Goal: Transaction & Acquisition: Purchase product/service

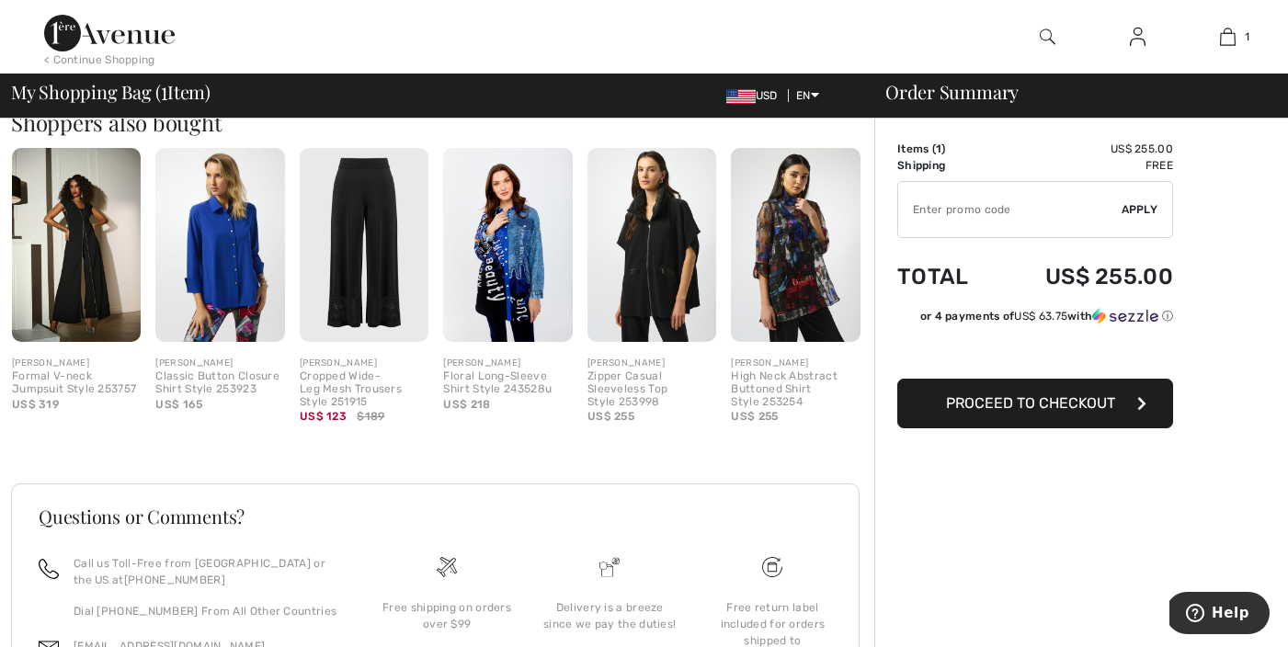
scroll to position [465, 0]
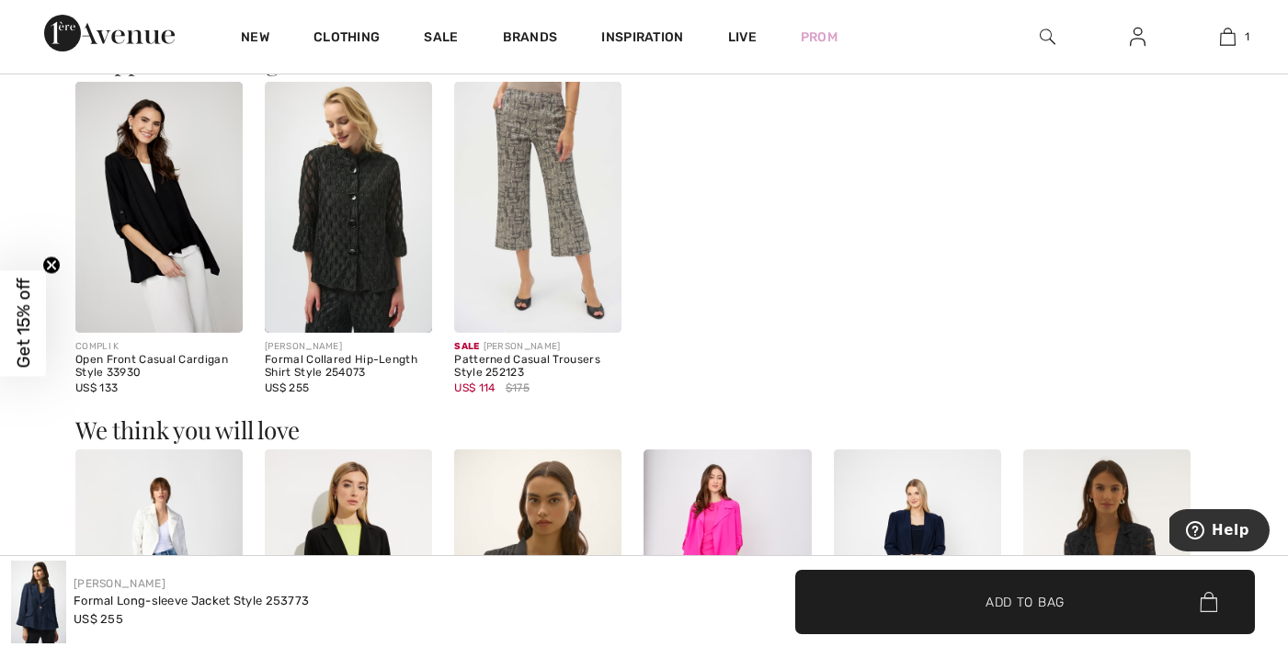
scroll to position [1175, 0]
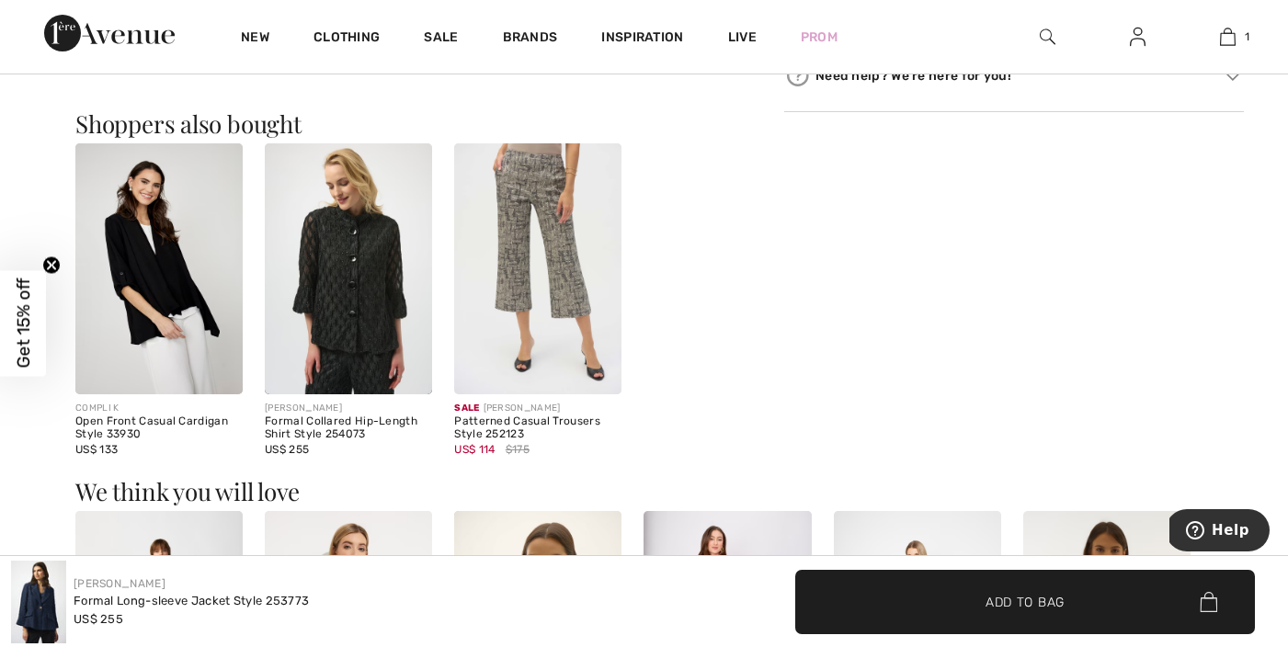
click at [30, 354] on span "Get 15% off" at bounding box center [23, 324] width 21 height 90
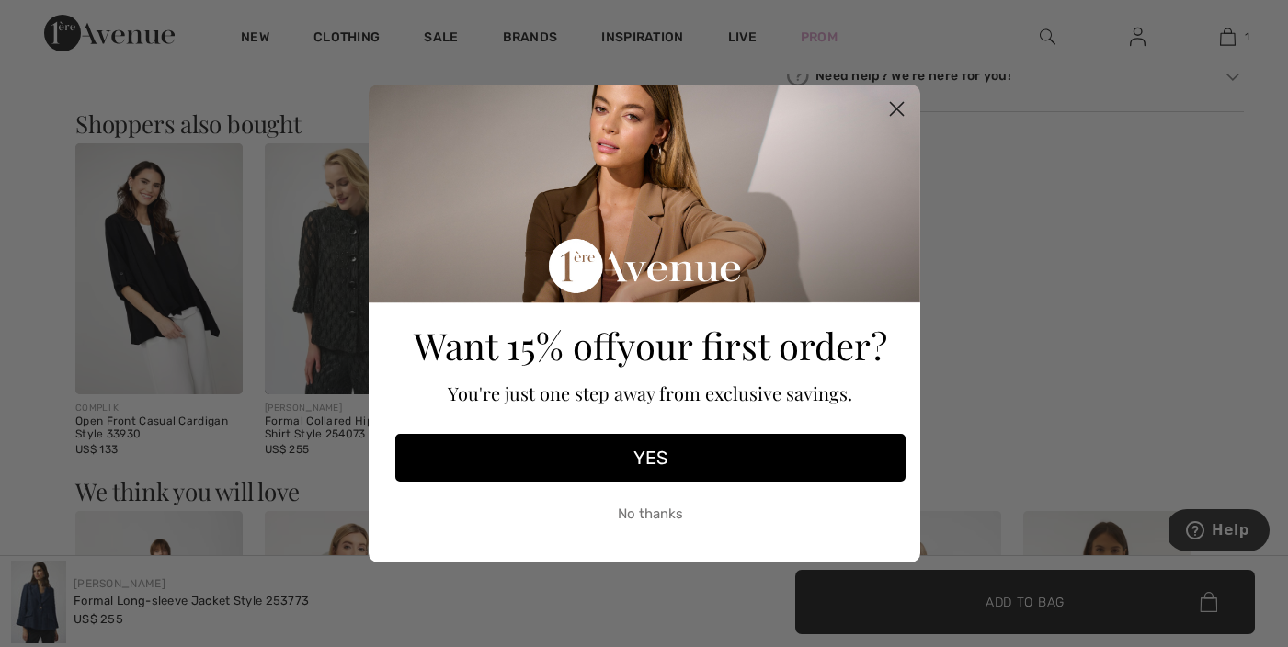
click at [893, 104] on circle "Close dialog" at bounding box center [896, 109] width 30 height 30
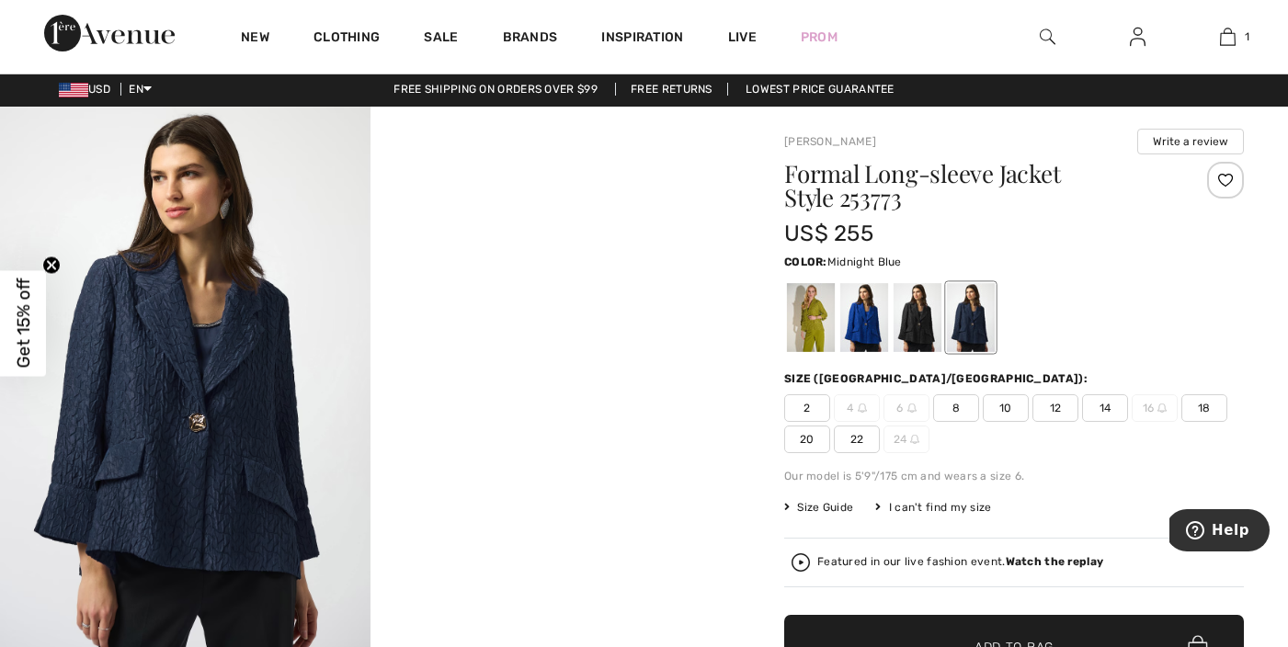
scroll to position [0, 0]
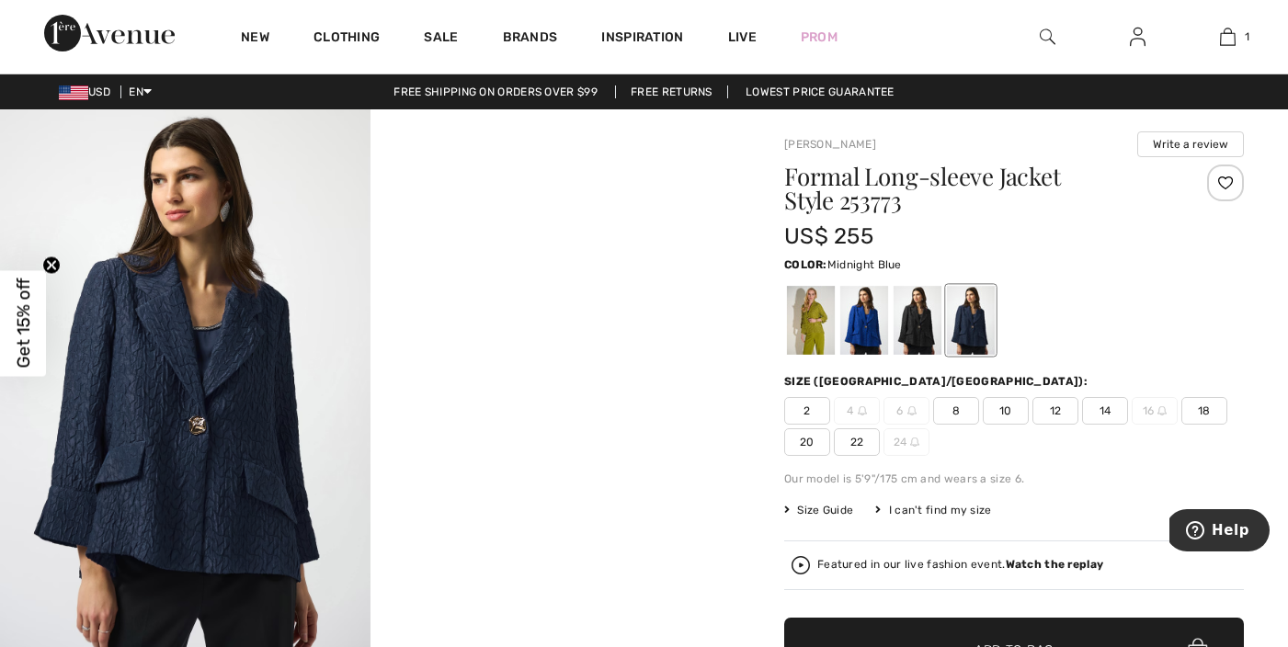
click at [463, 92] on link "Free shipping on orders over $99" at bounding box center [496, 91] width 234 height 13
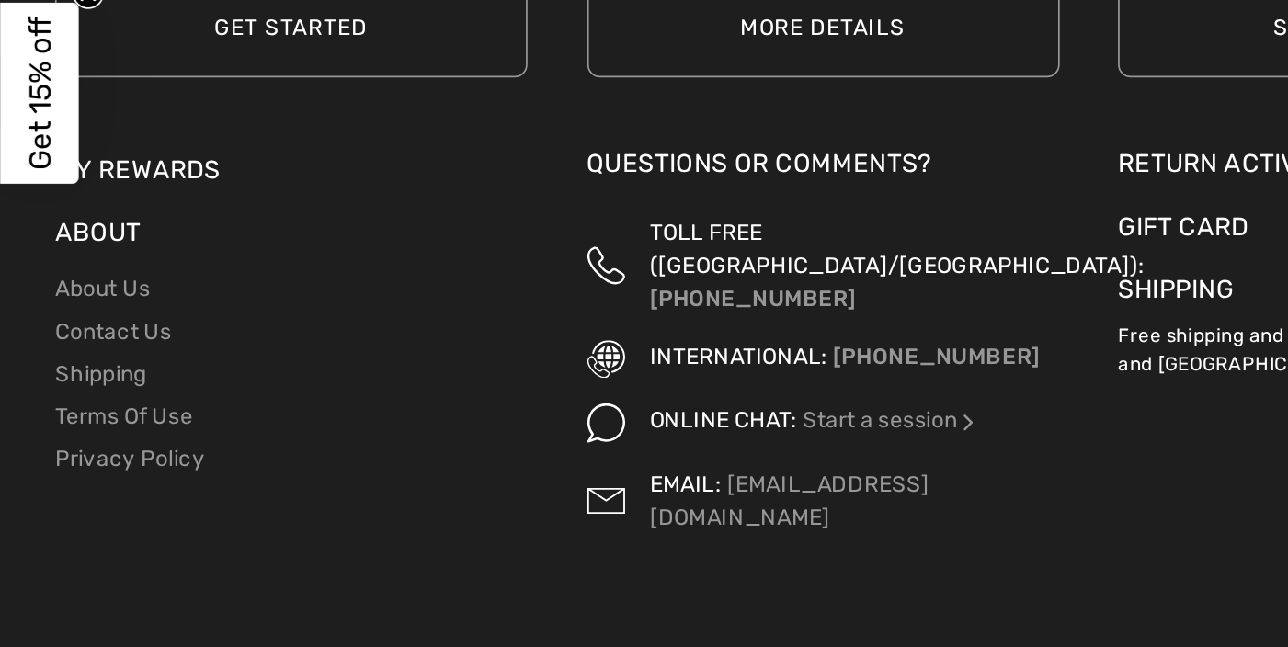
scroll to position [2023, 0]
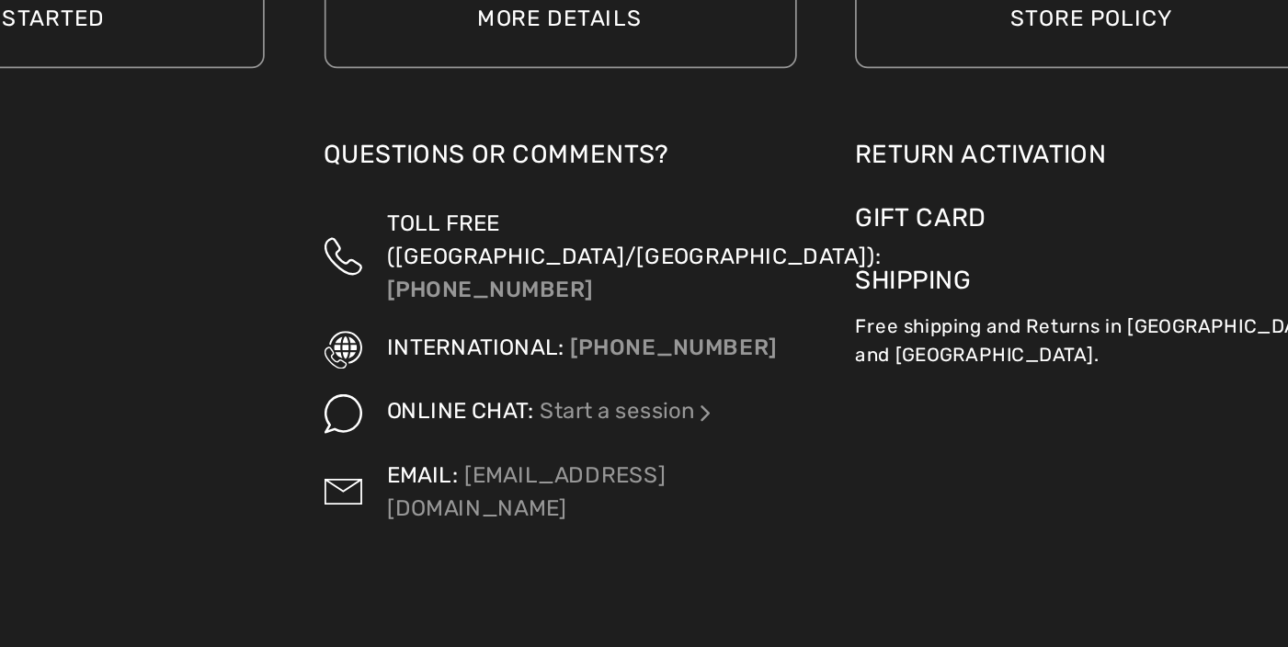
click at [446, 501] on span "ONLINE CHAT:" at bounding box center [423, 509] width 86 height 16
click at [354, 499] on img at bounding box center [354, 510] width 22 height 22
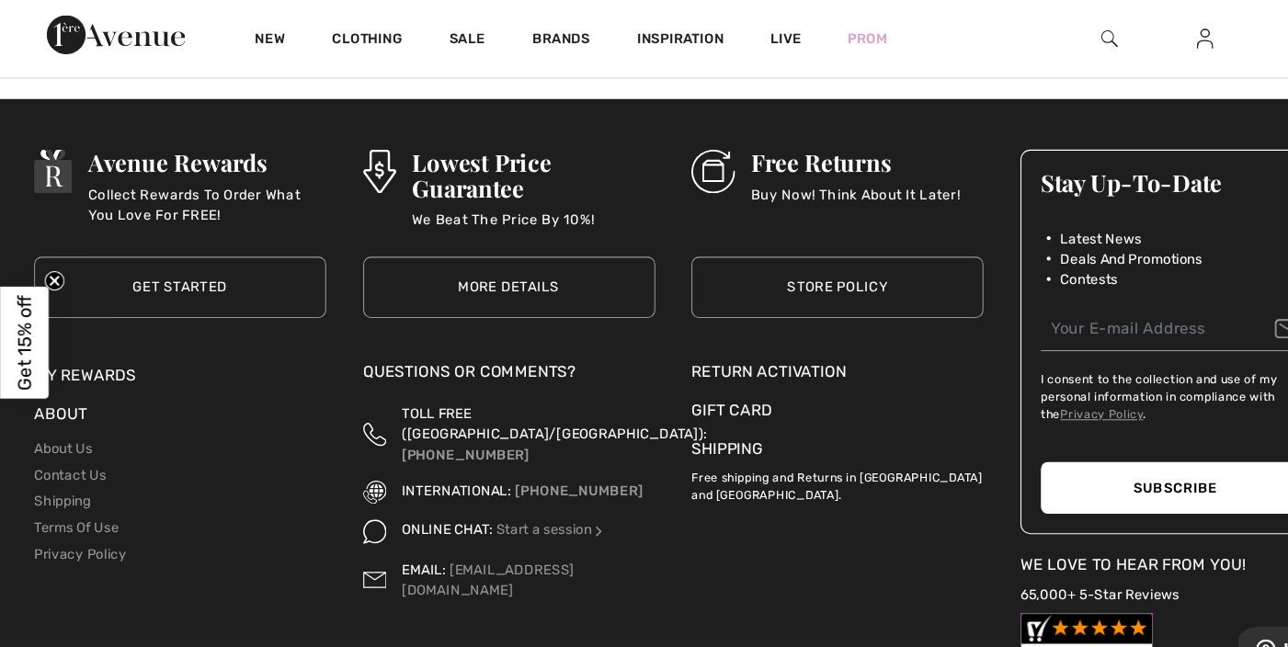
scroll to position [2011, 0]
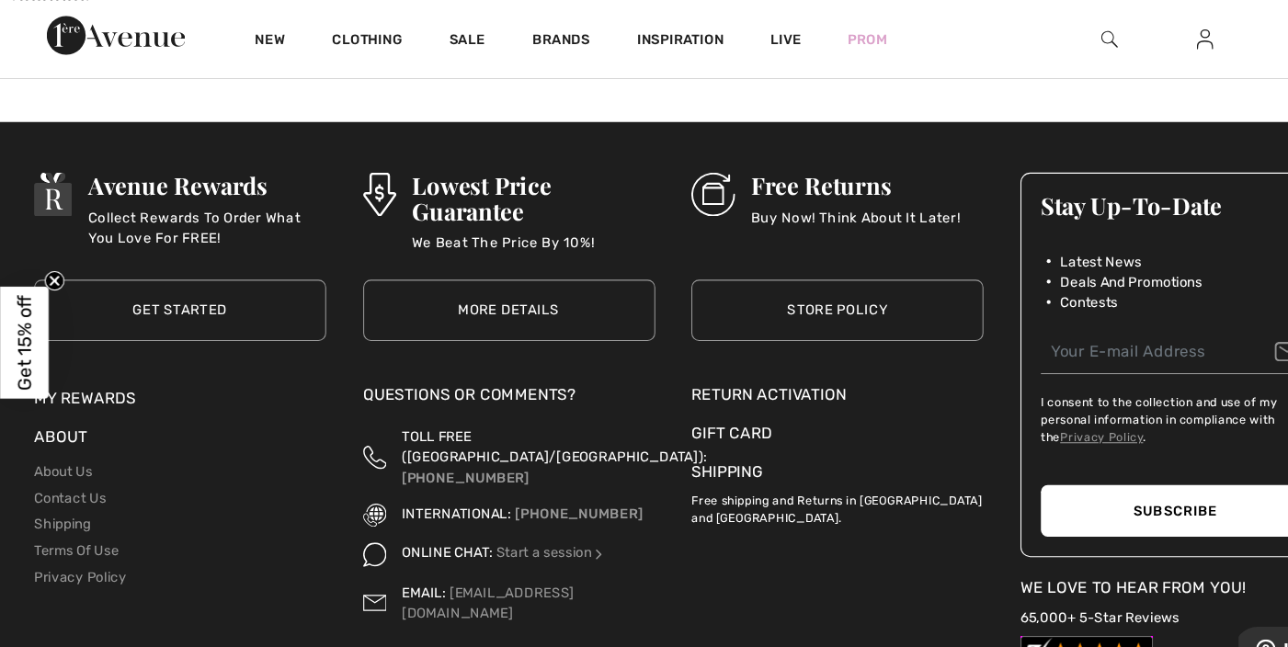
click at [713, 460] on p "Free shipping and Returns in Canada and United States." at bounding box center [791, 477] width 276 height 40
click at [697, 435] on div "Shipping" at bounding box center [791, 446] width 276 height 22
click at [443, 443] on link "[PHONE_NUMBER]" at bounding box center [440, 451] width 120 height 16
click at [427, 514] on span "ONLINE CHAT:" at bounding box center [423, 522] width 86 height 16
click at [556, 514] on link "Start a session" at bounding box center [520, 522] width 104 height 16
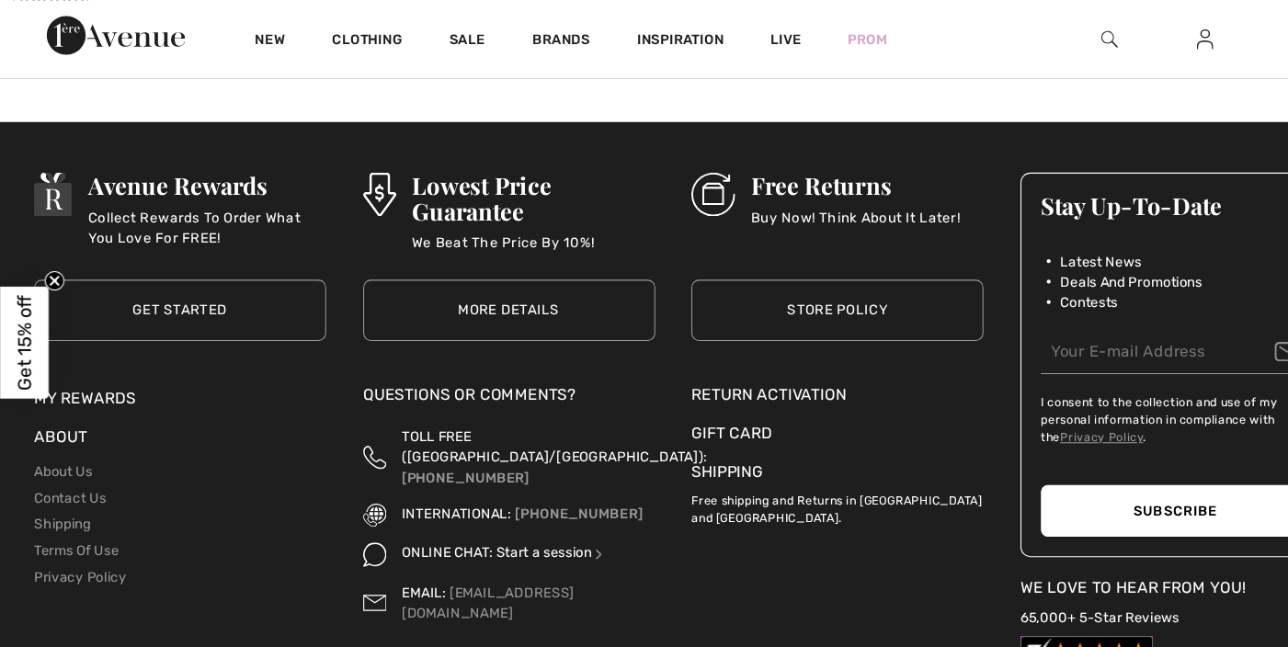
scroll to position [0, 0]
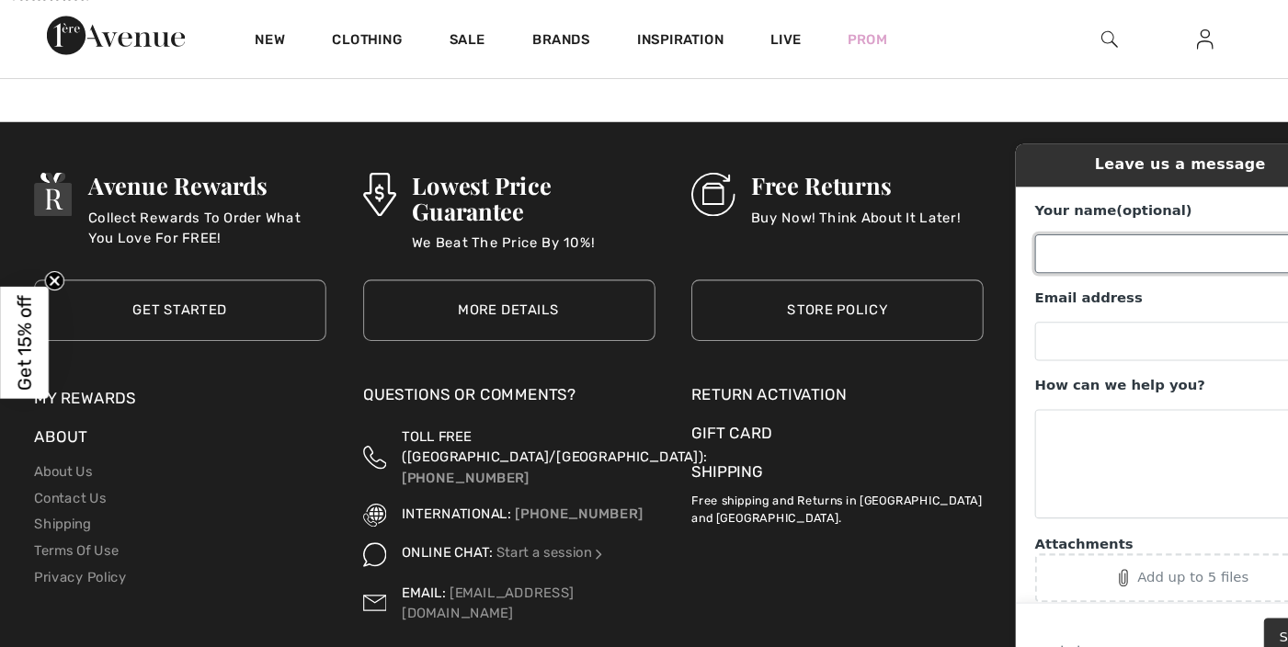
click at [1065, 257] on input "Your name (optional)" at bounding box center [1171, 246] width 278 height 37
type input "Laura Abbott"
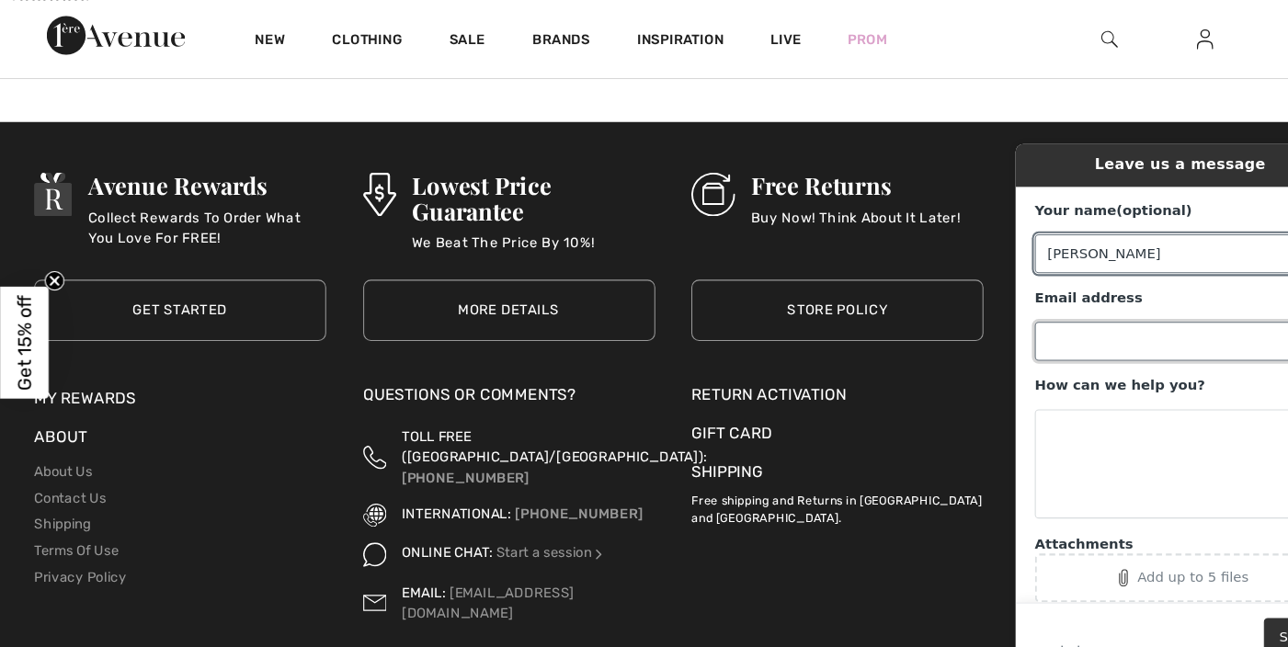
click at [1089, 338] on input "Email address" at bounding box center [1171, 329] width 278 height 37
type input "cabotabbott@gmail.com"
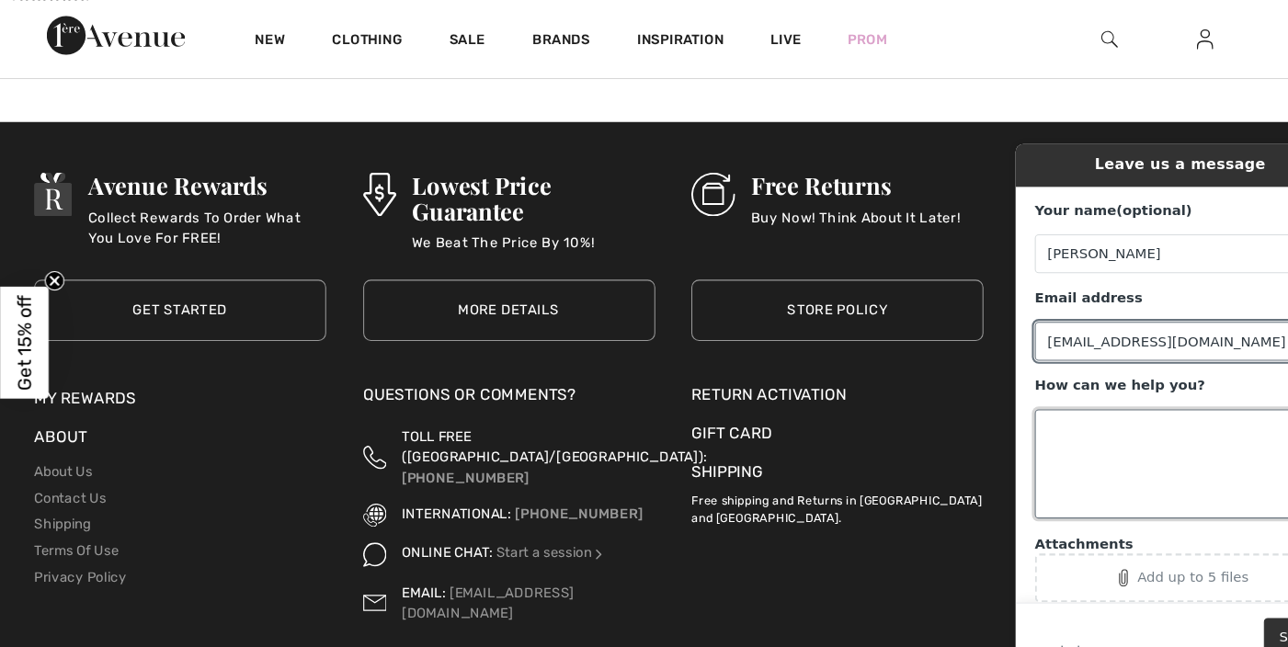
click at [1088, 412] on textarea "How can we help you?" at bounding box center [1171, 444] width 278 height 103
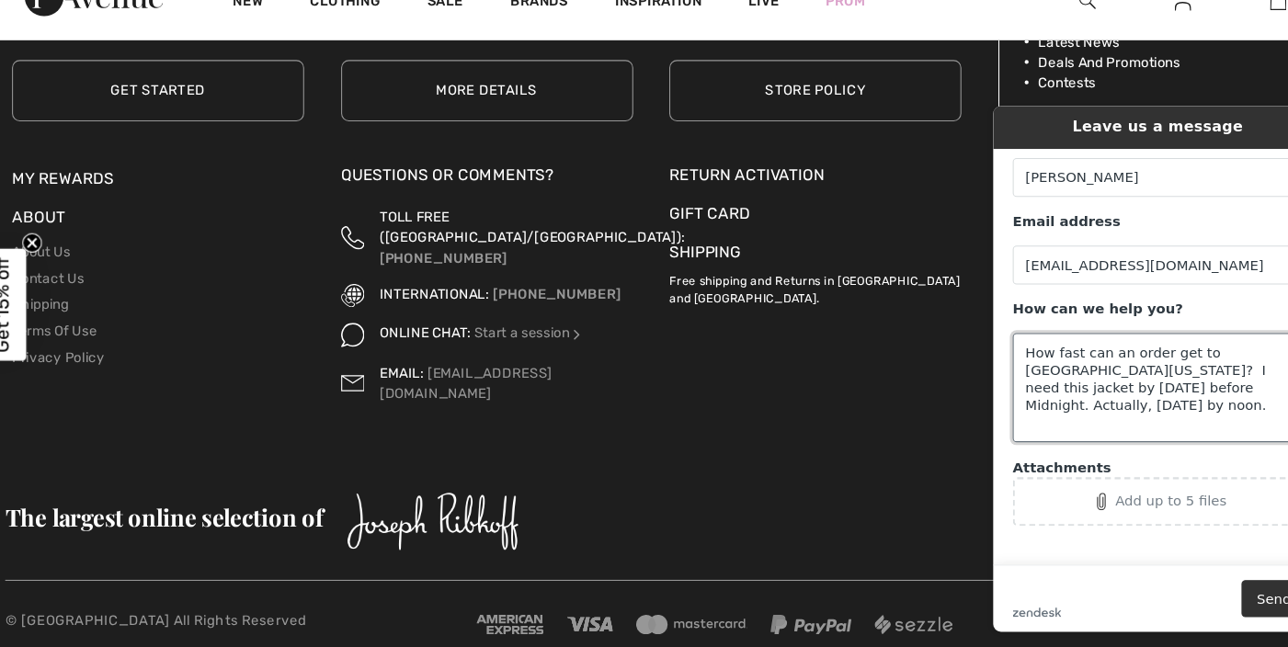
scroll to position [2191, 0]
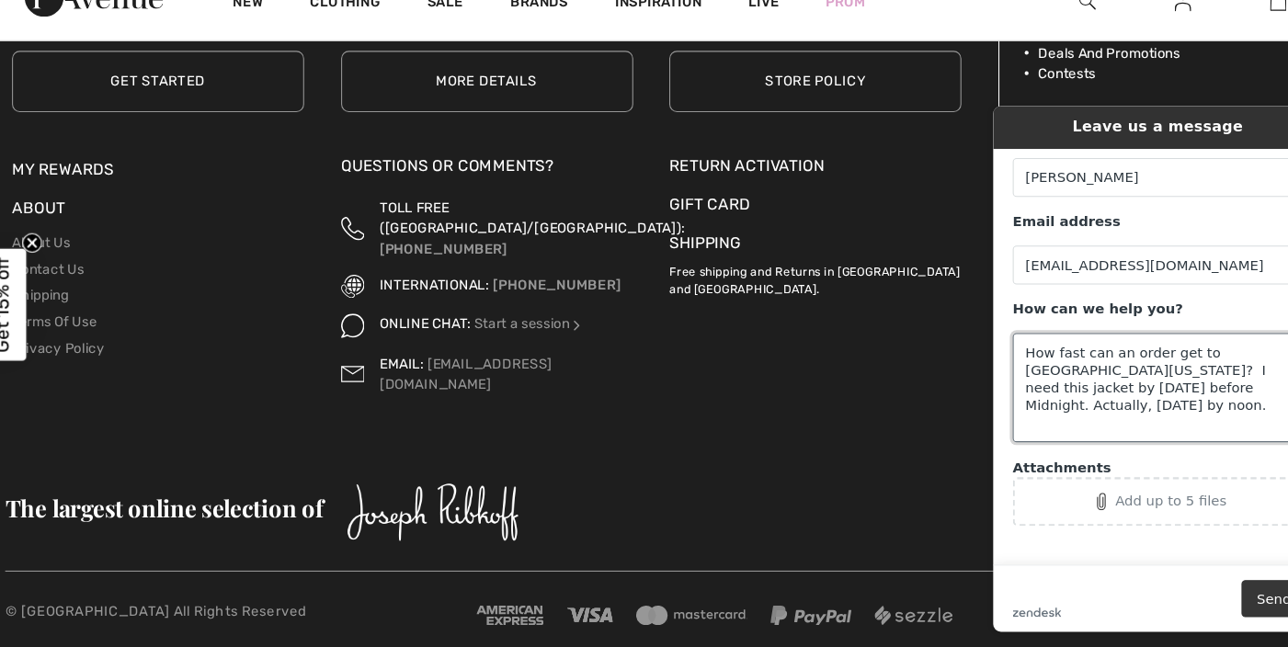
type textarea "How fast can an order get to Cabot Arkansas? I need this jacket by Wednesday be…"
click at [1245, 575] on button "Send" at bounding box center [1257, 570] width 62 height 35
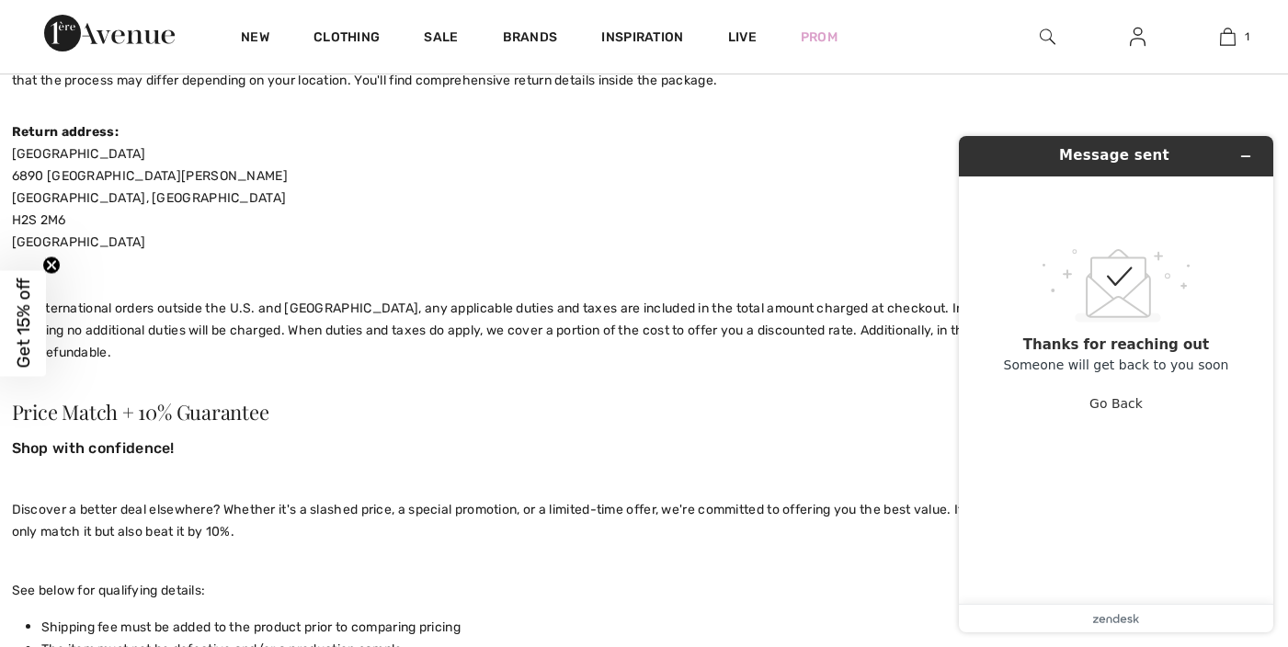
scroll to position [0, 0]
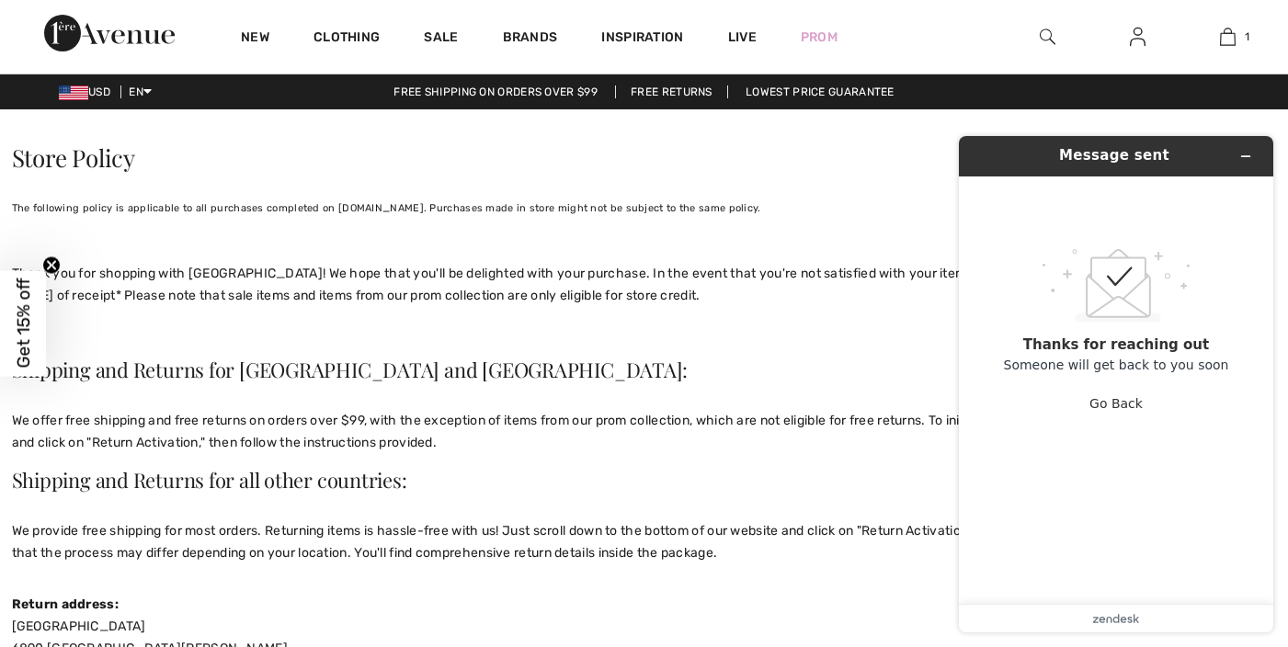
click at [878, 38] on div "New Clothing Sale Brands Inspiration Live Prom 1 Added to Bag Joseph Ribkoff Fo…" at bounding box center [644, 37] width 1288 height 74
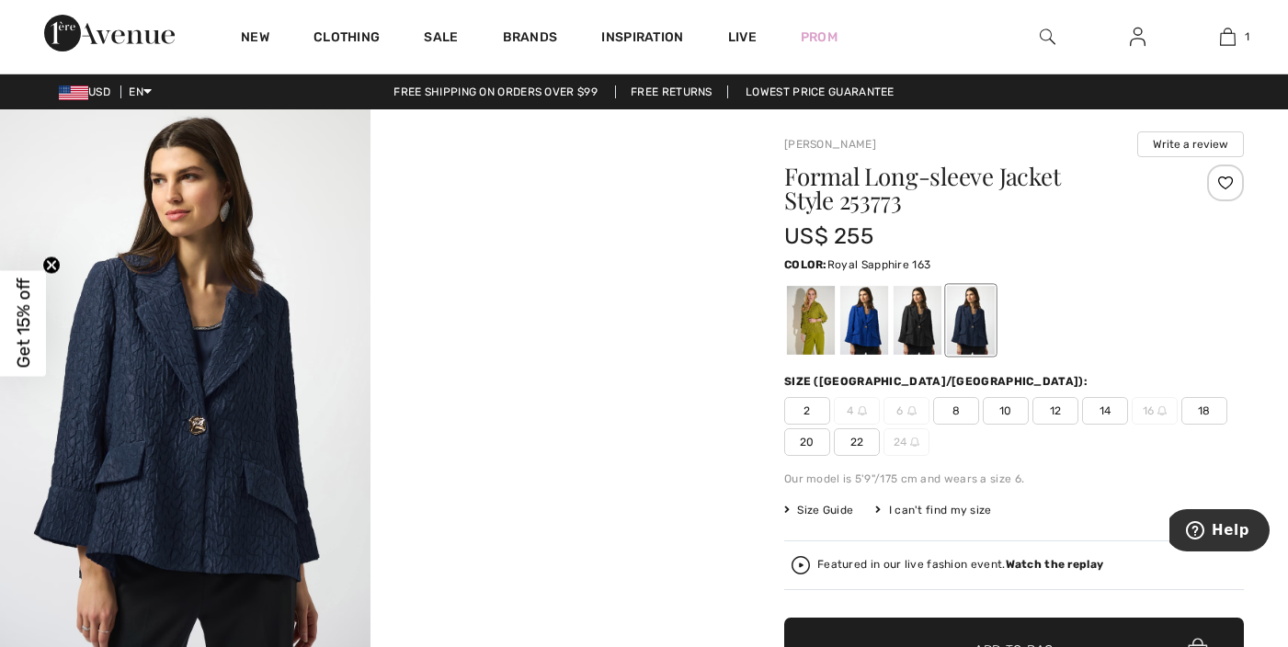
click at [862, 334] on div at bounding box center [864, 320] width 48 height 69
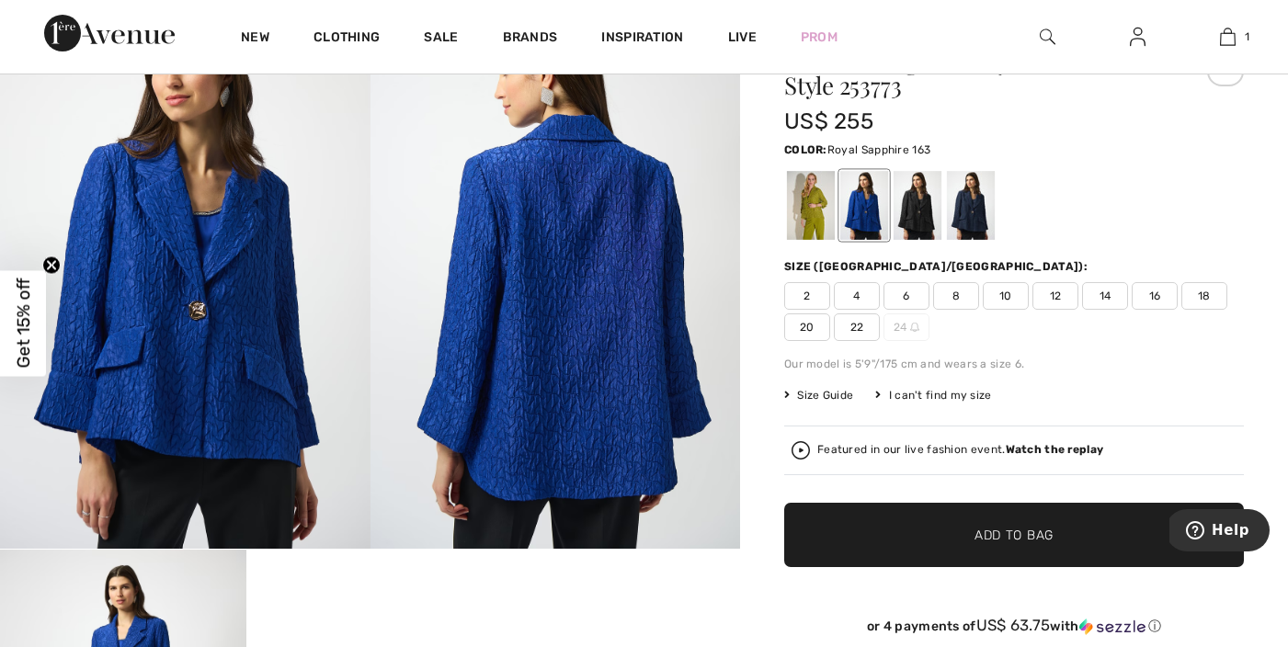
scroll to position [134, 0]
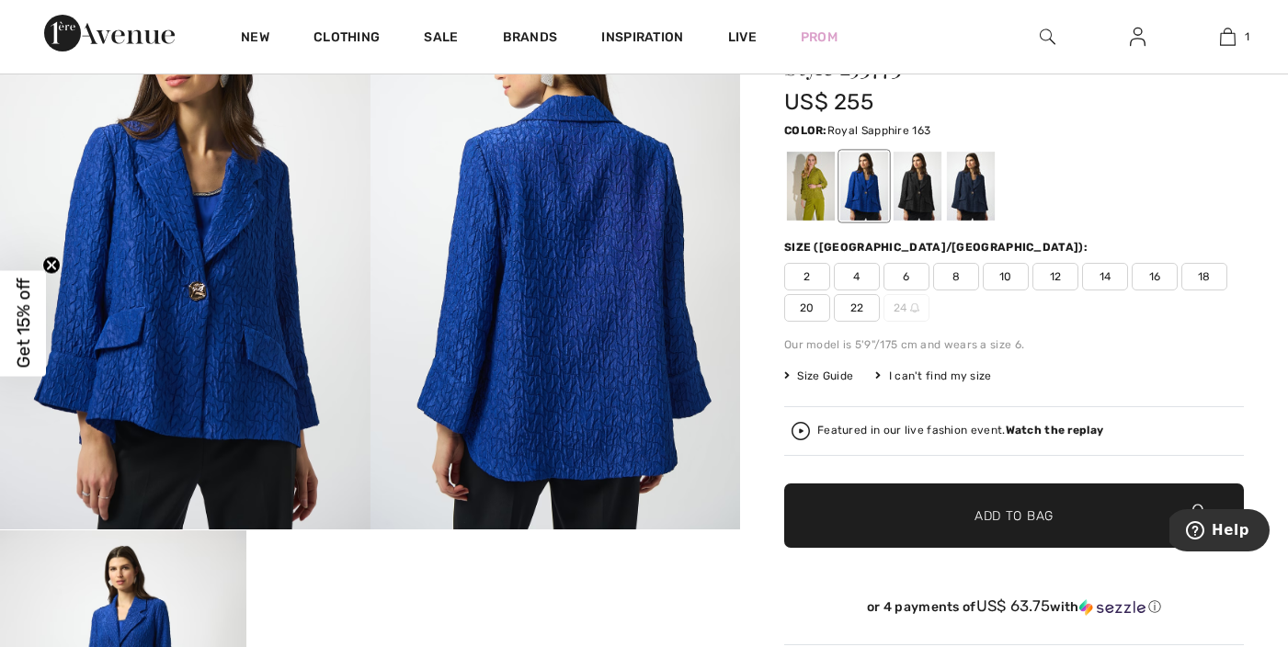
click at [1207, 273] on span "18" at bounding box center [1204, 277] width 46 height 28
click at [990, 518] on span "Add to Bag" at bounding box center [1013, 516] width 79 height 19
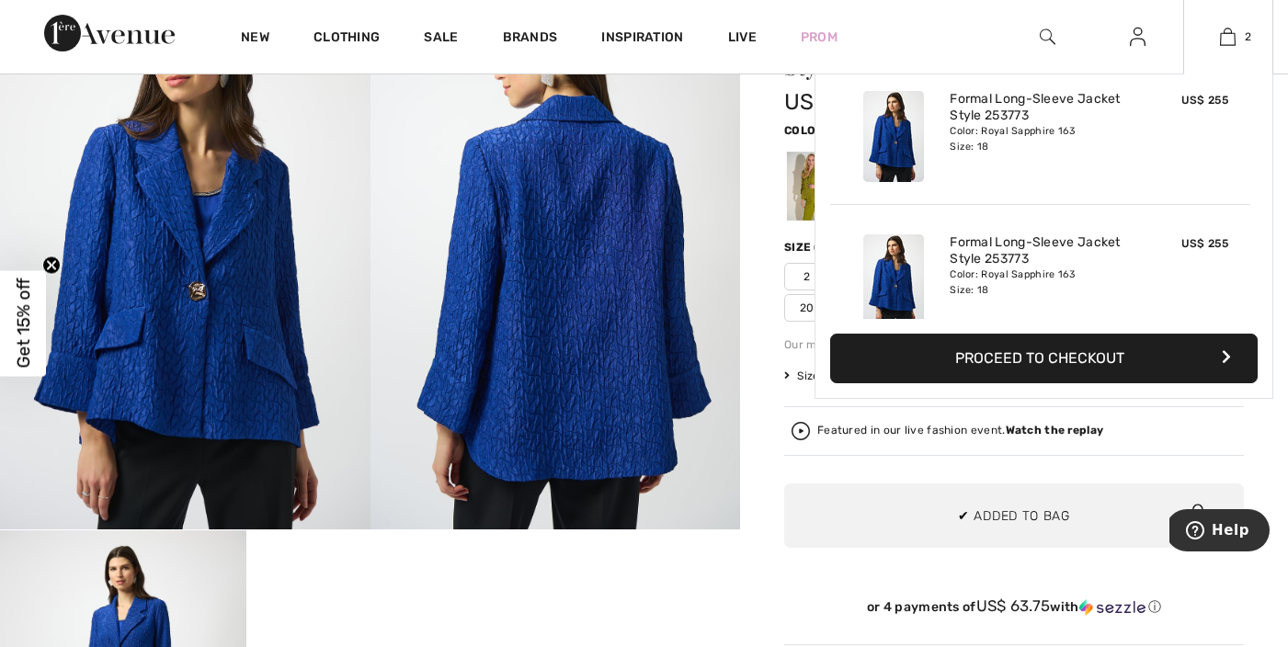
scroll to position [57, 0]
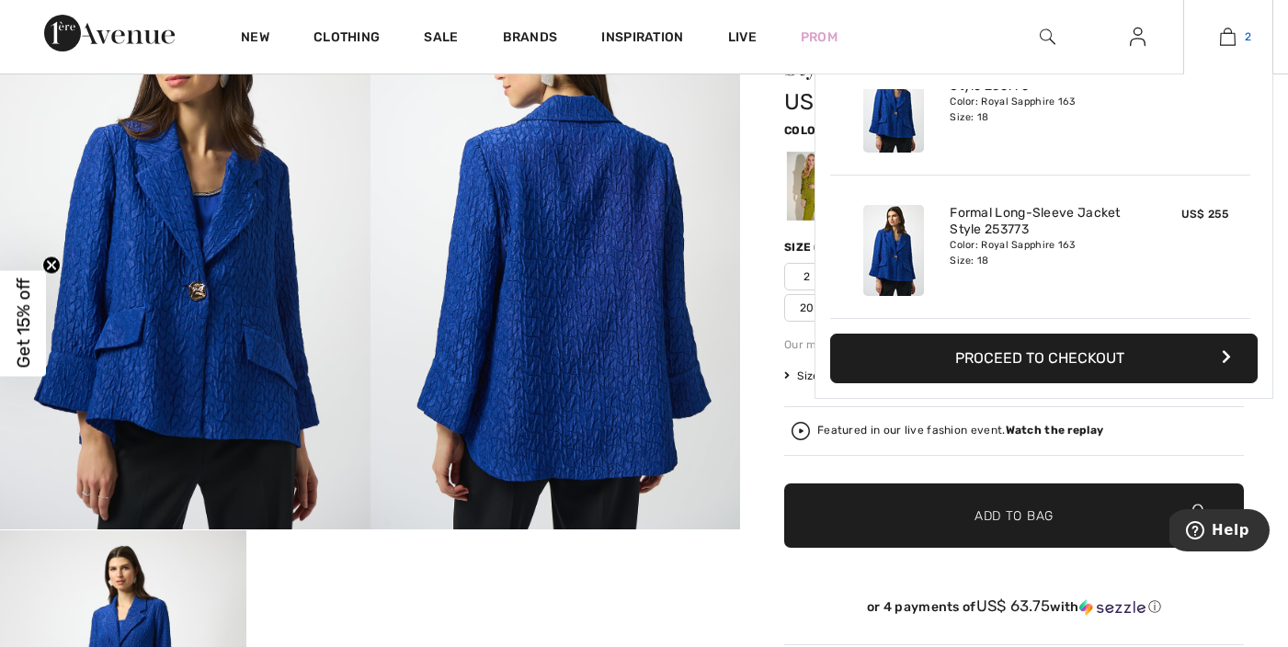
click at [1223, 38] on img at bounding box center [1228, 37] width 16 height 22
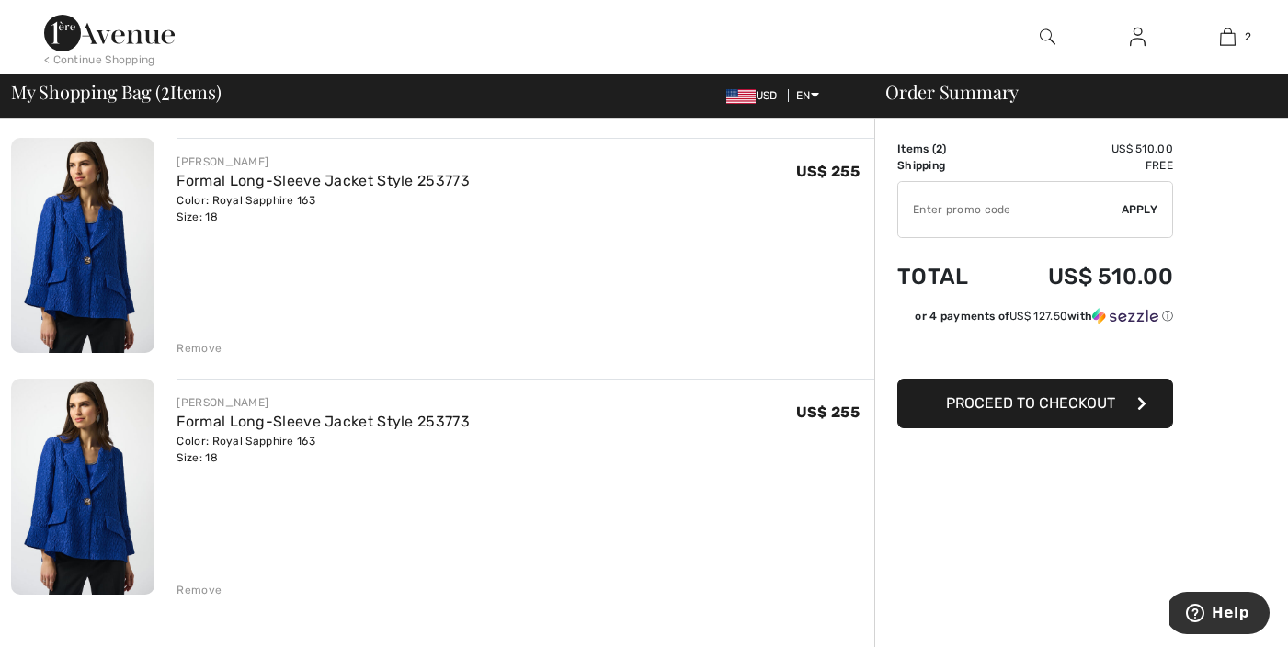
scroll to position [129, 0]
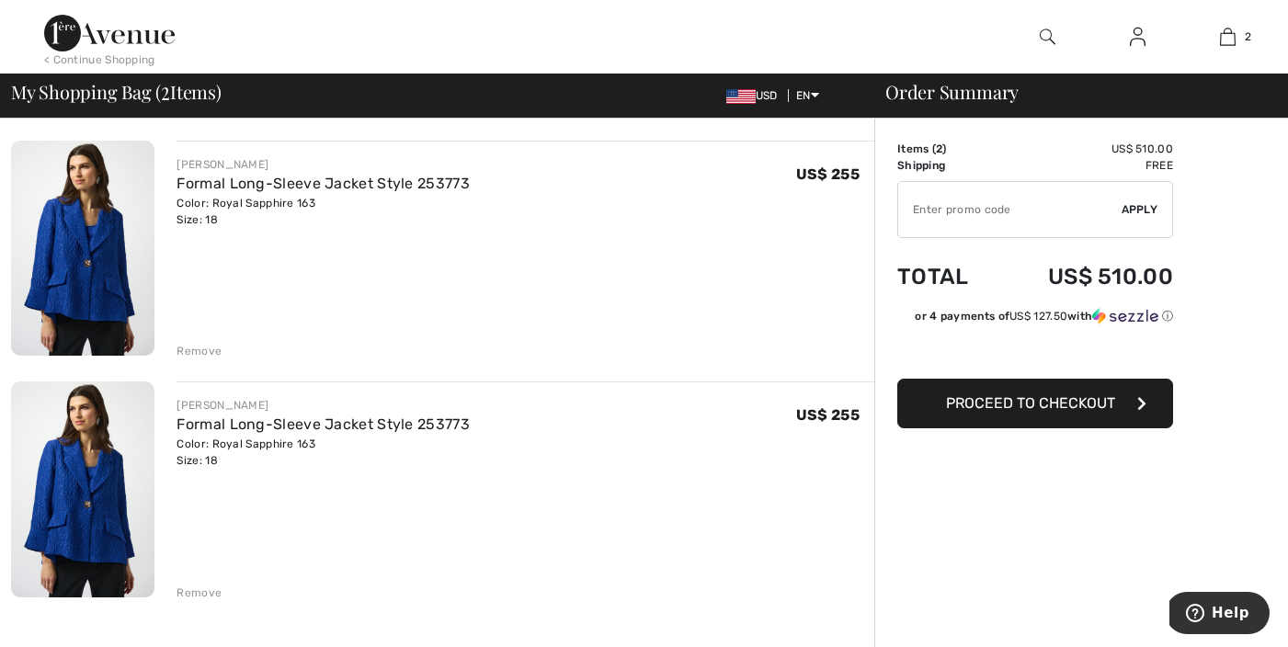
click at [199, 594] on div "Remove" at bounding box center [199, 593] width 45 height 17
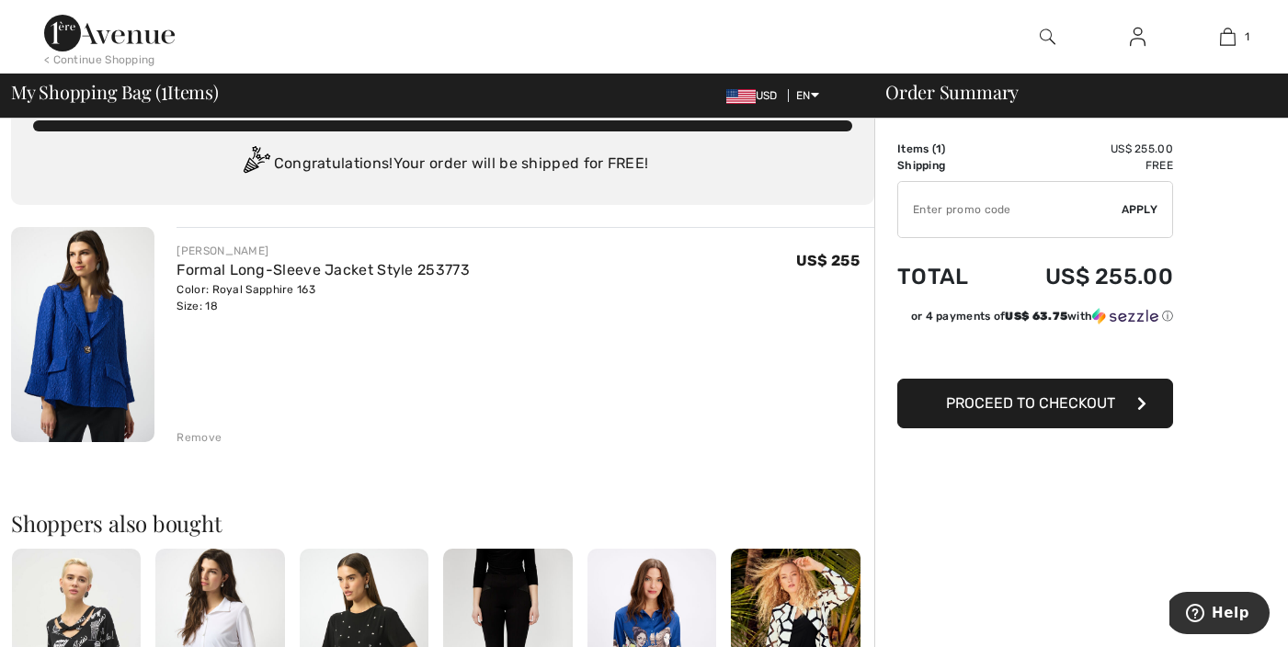
scroll to position [46, 0]
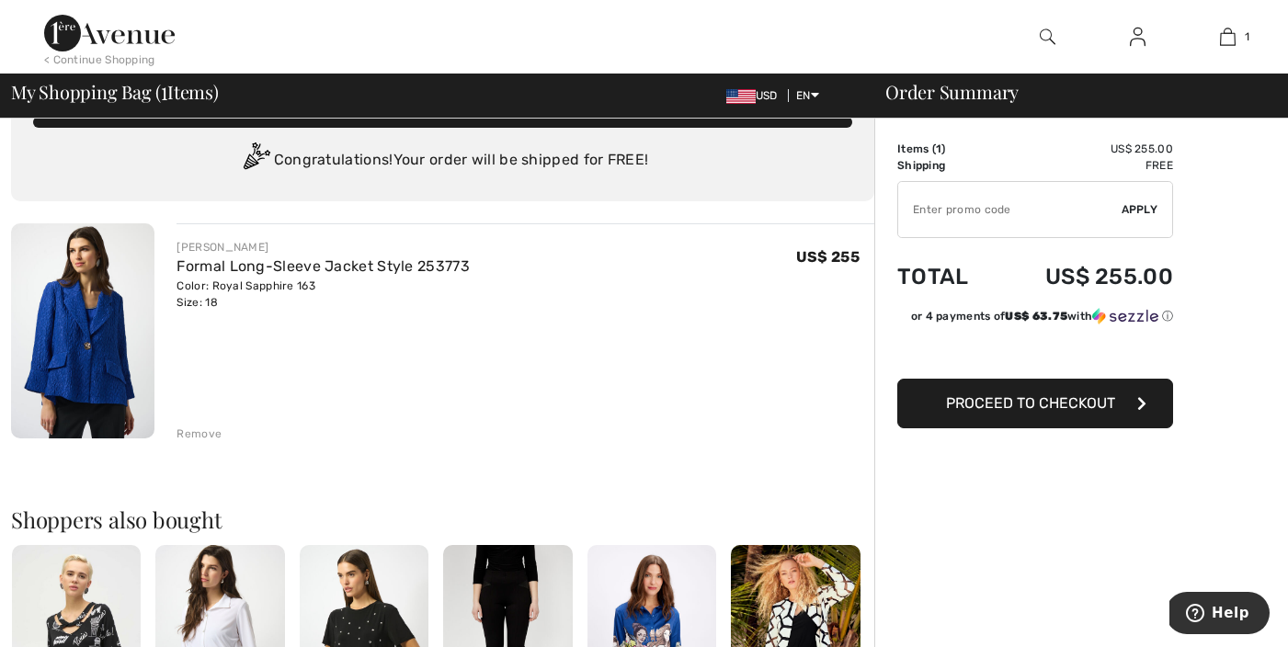
click at [1019, 409] on span "Proceed to Checkout" at bounding box center [1030, 402] width 169 height 17
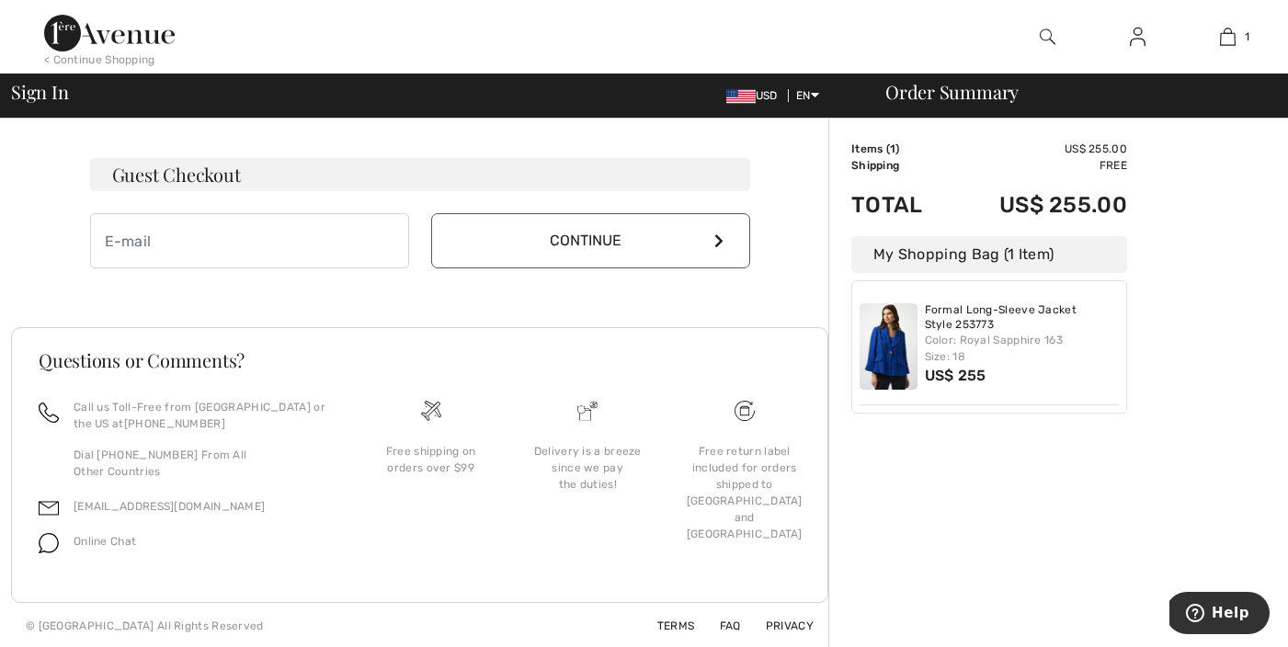
scroll to position [541, 0]
click at [570, 247] on button "Continue" at bounding box center [590, 238] width 319 height 55
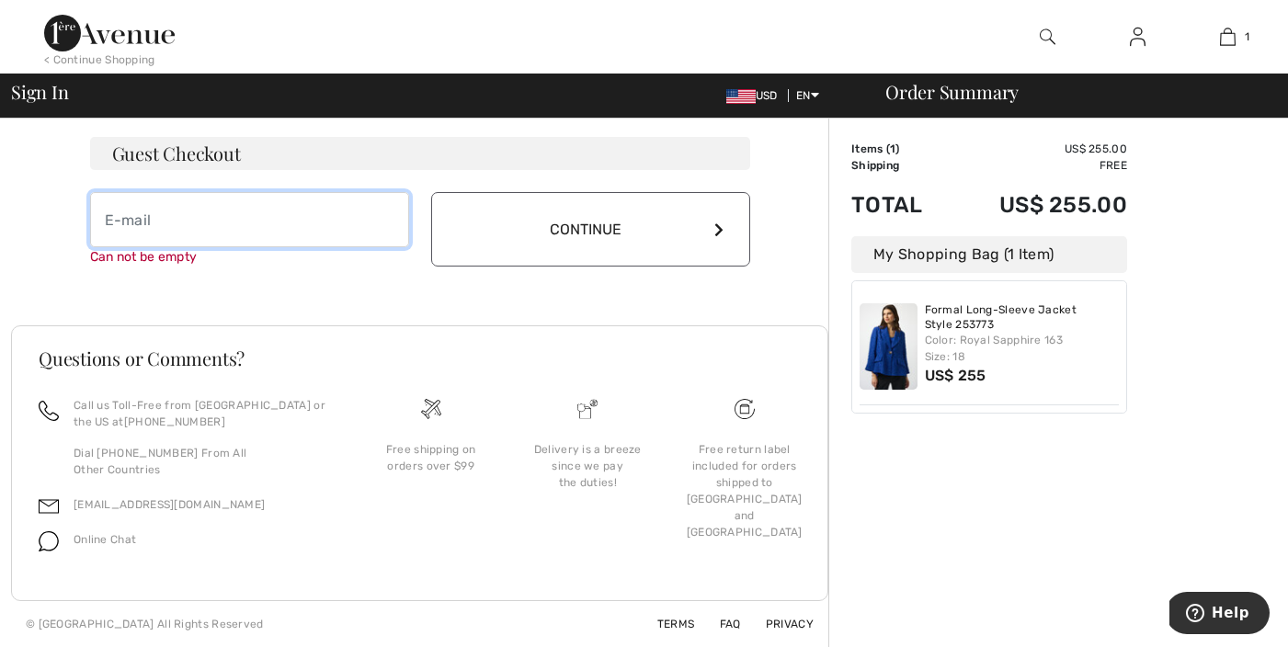
click at [186, 238] on input "email" at bounding box center [249, 219] width 319 height 55
type input "[EMAIL_ADDRESS][DOMAIN_NAME]"
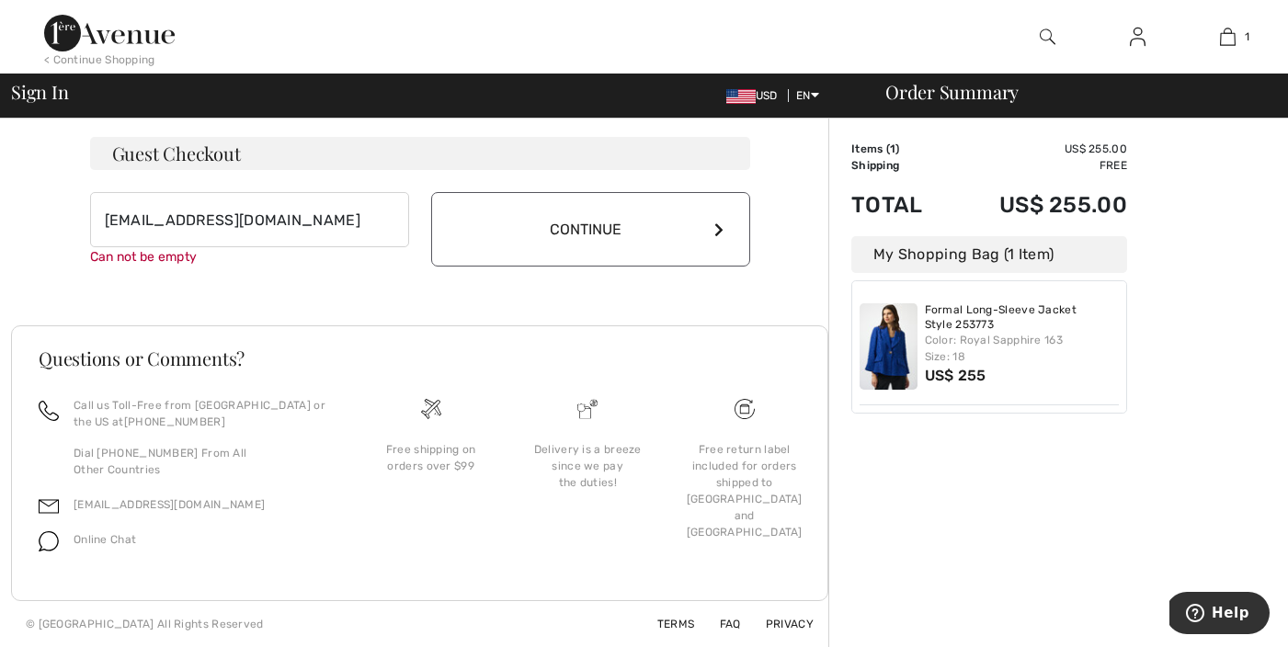
click at [546, 245] on button "Continue" at bounding box center [590, 229] width 319 height 74
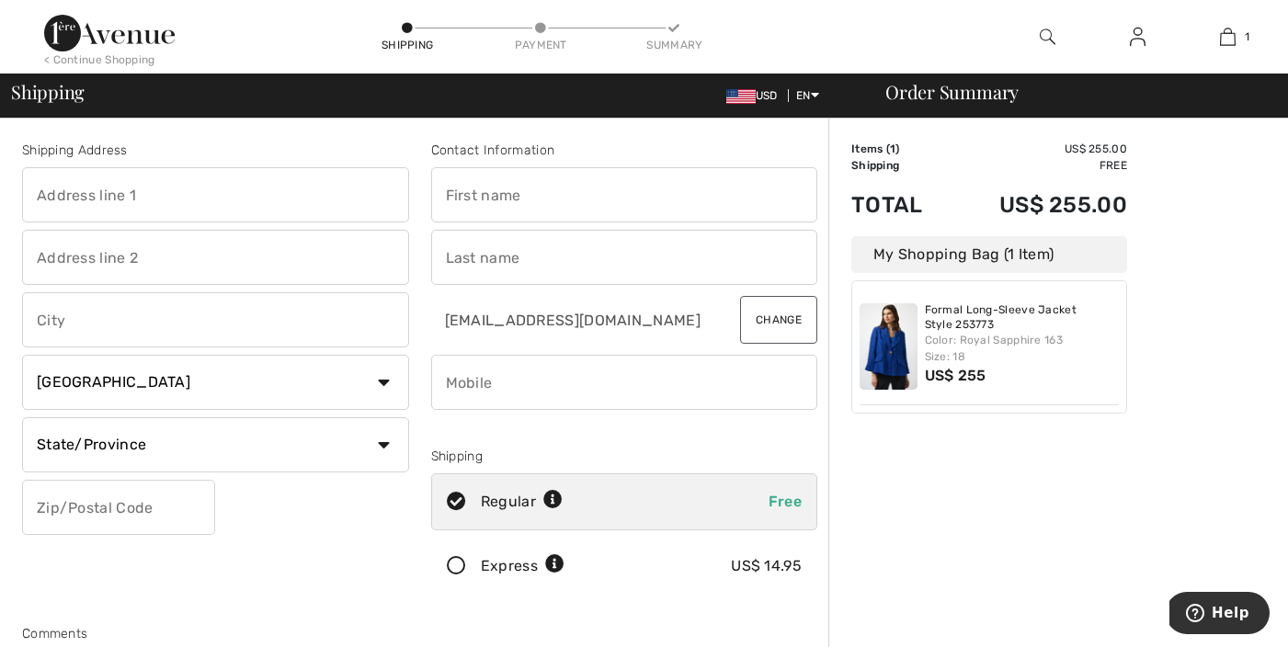
click at [133, 199] on input "text" at bounding box center [215, 194] width 387 height 55
type input "[STREET_ADDRESS]"
type input "Cabot"
select select "US"
select select "AR"
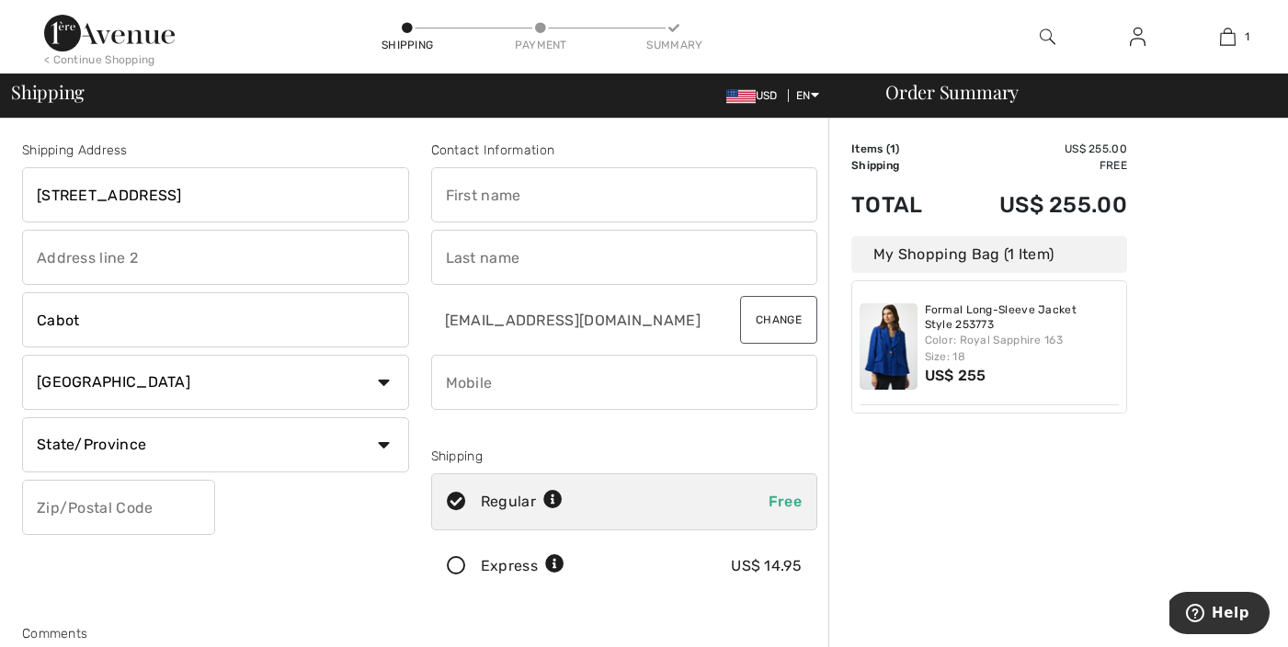
type input "72023"
type input "[PERSON_NAME]"
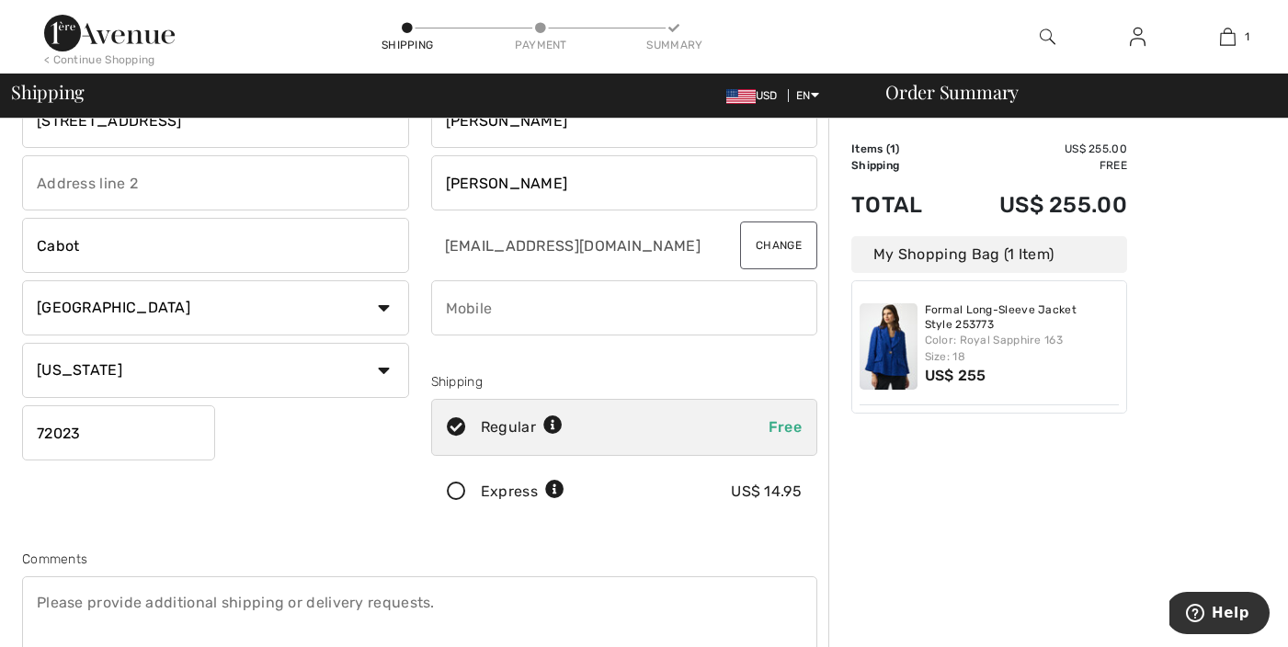
scroll to position [86, 0]
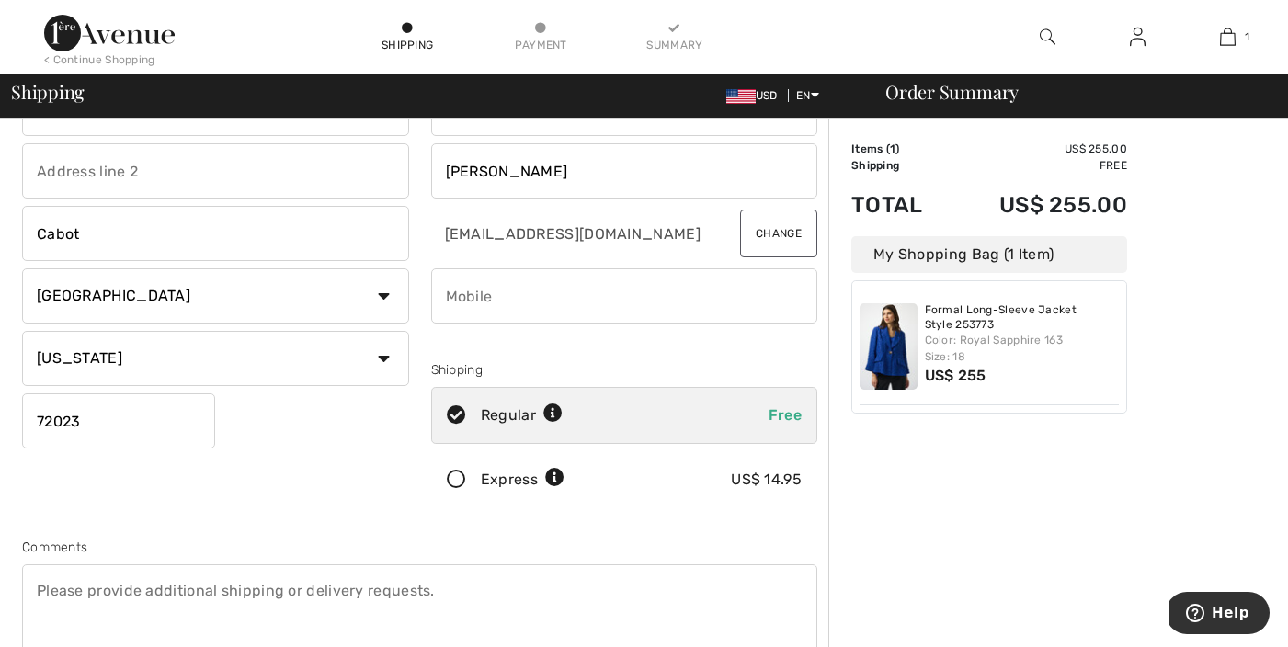
click at [455, 480] on icon at bounding box center [456, 480] width 49 height 19
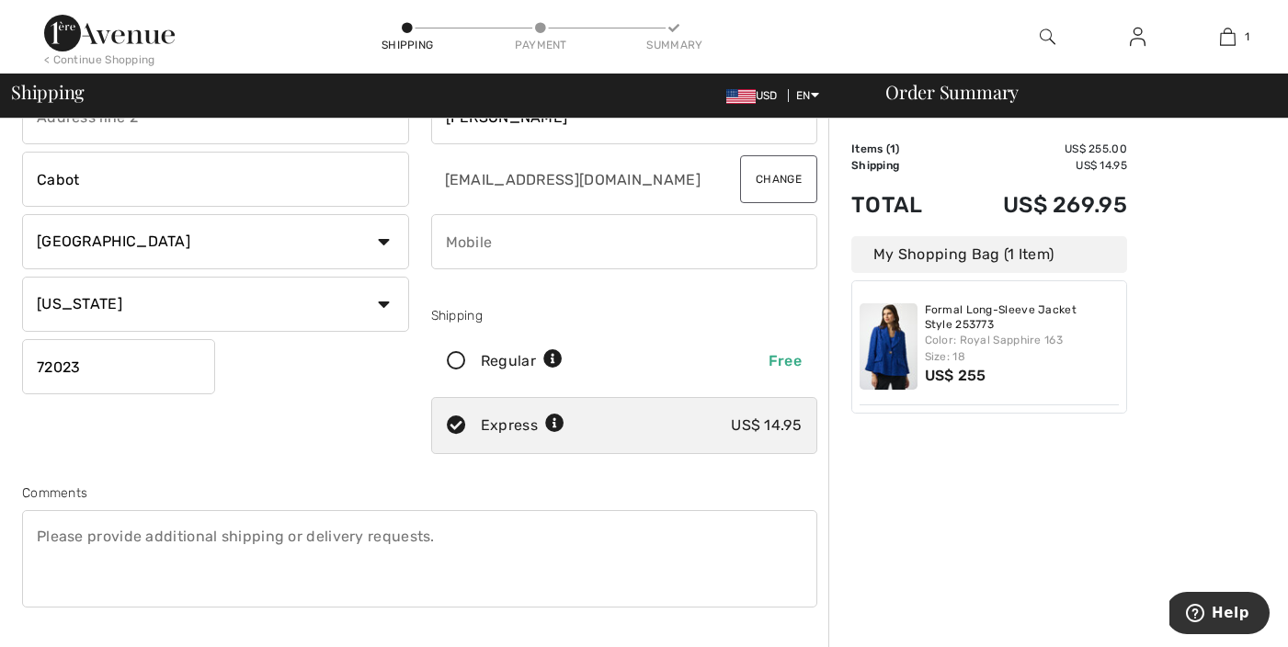
scroll to position [142, 0]
click at [552, 420] on icon at bounding box center [554, 422] width 19 height 19
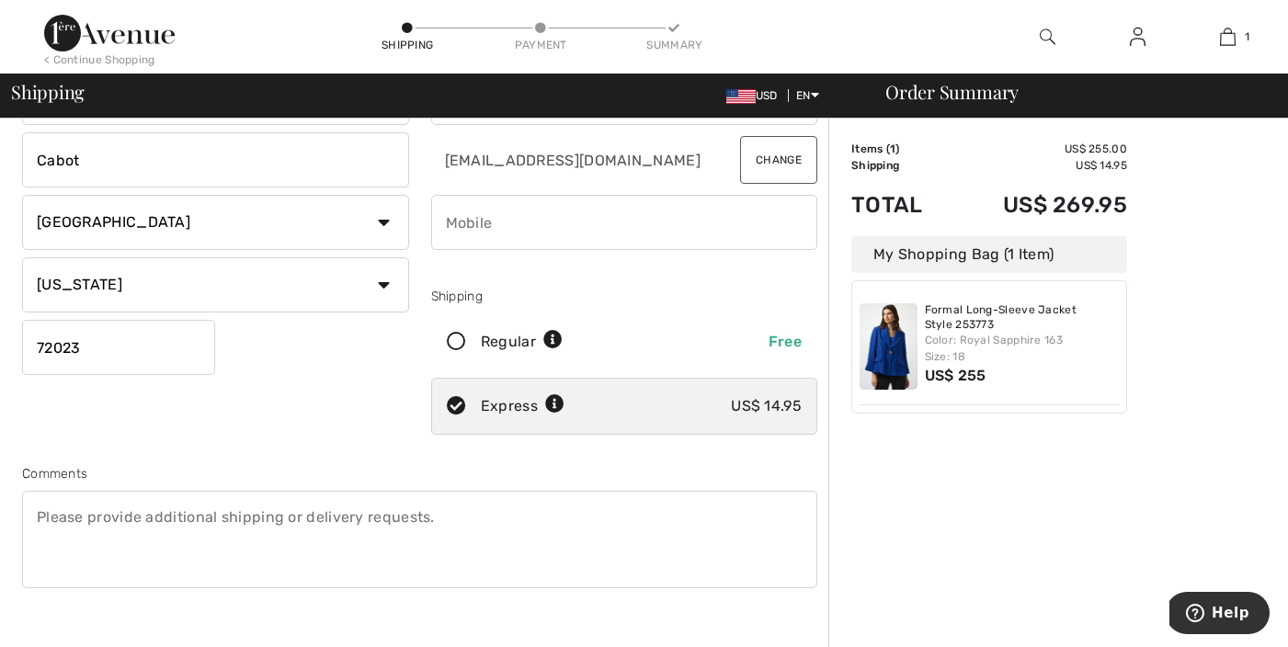
scroll to position [168, 0]
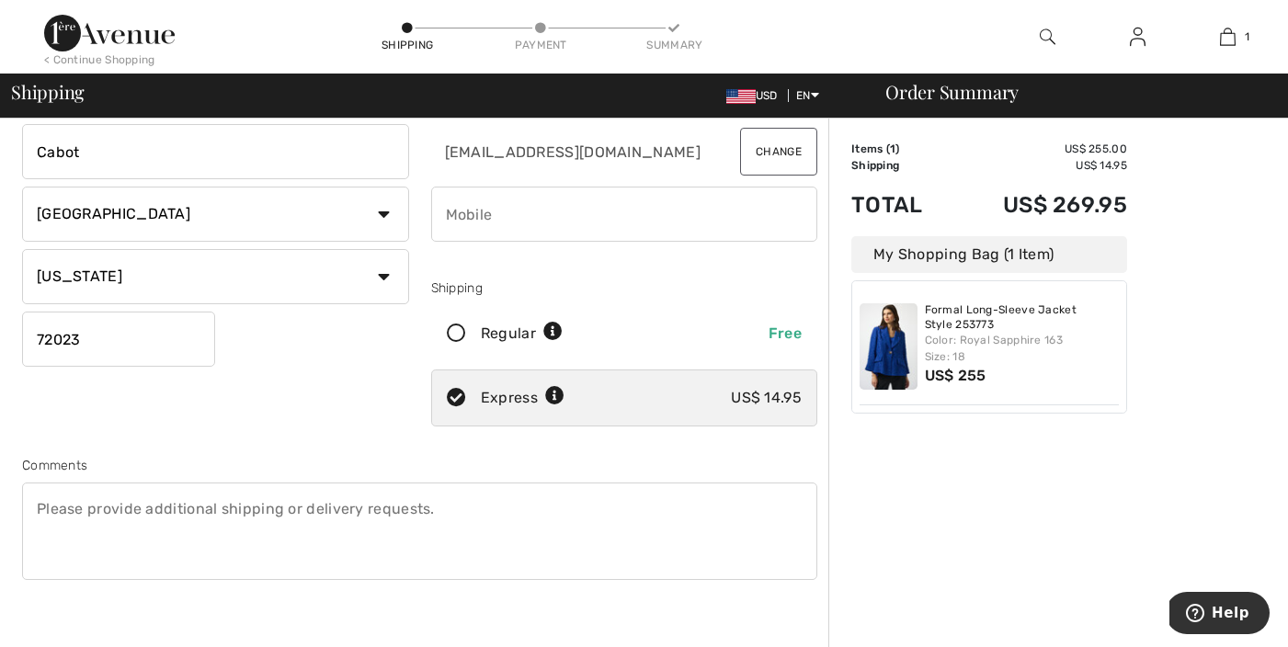
click at [223, 505] on textarea at bounding box center [419, 531] width 795 height 97
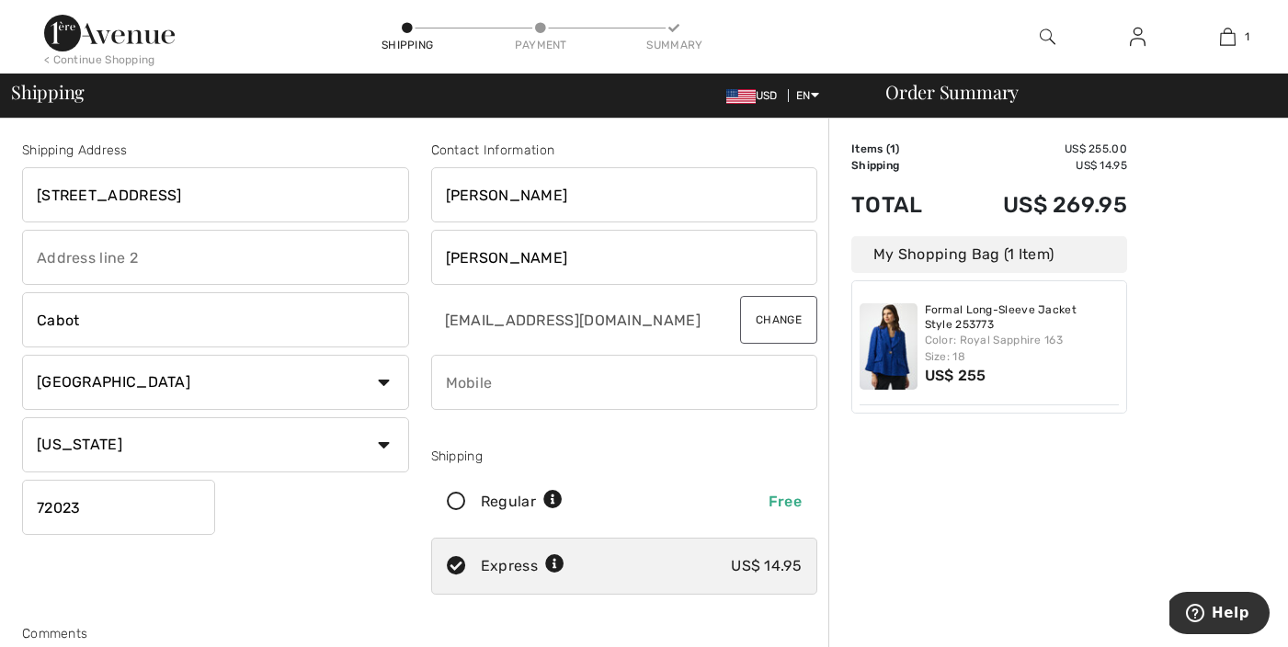
type textarea "I need this jacket asap please~ thank you."
click at [495, 391] on input "phone" at bounding box center [624, 382] width 387 height 55
type input "5019927171"
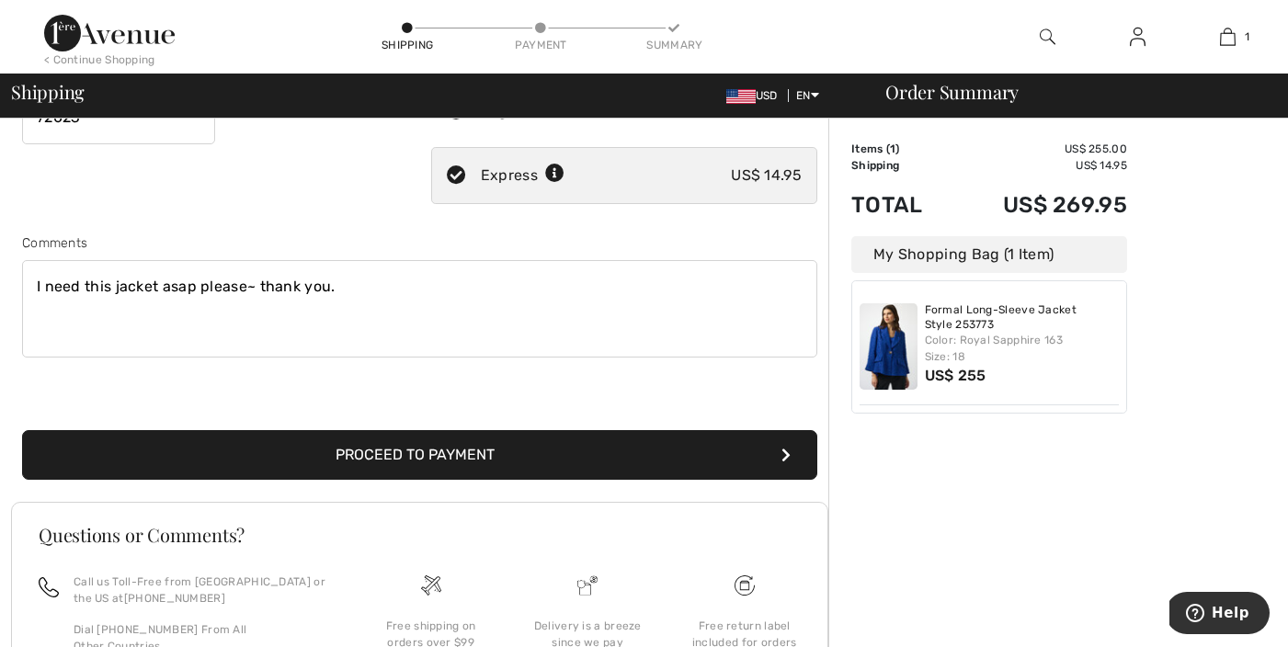
scroll to position [408, 0]
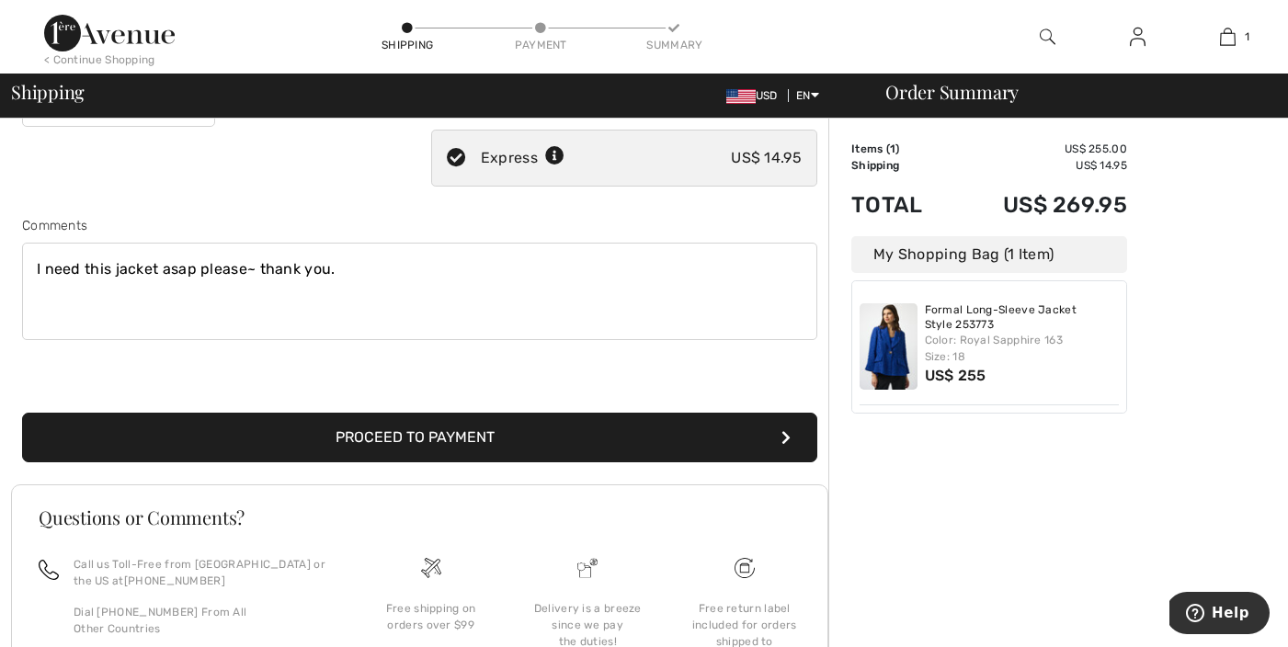
click at [426, 444] on button "Proceed to Payment" at bounding box center [419, 438] width 795 height 50
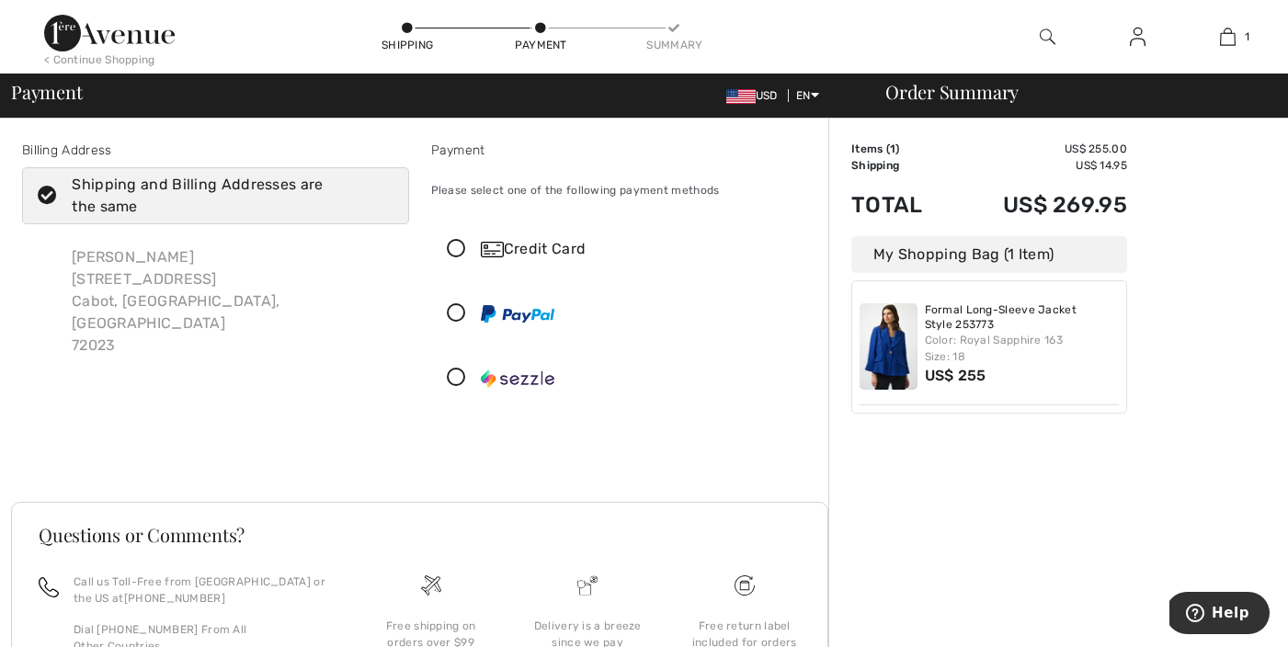
click at [49, 195] on icon at bounding box center [47, 196] width 49 height 19
click at [382, 195] on input "Shipping and Billing Addresses are the same" at bounding box center [388, 195] width 12 height 55
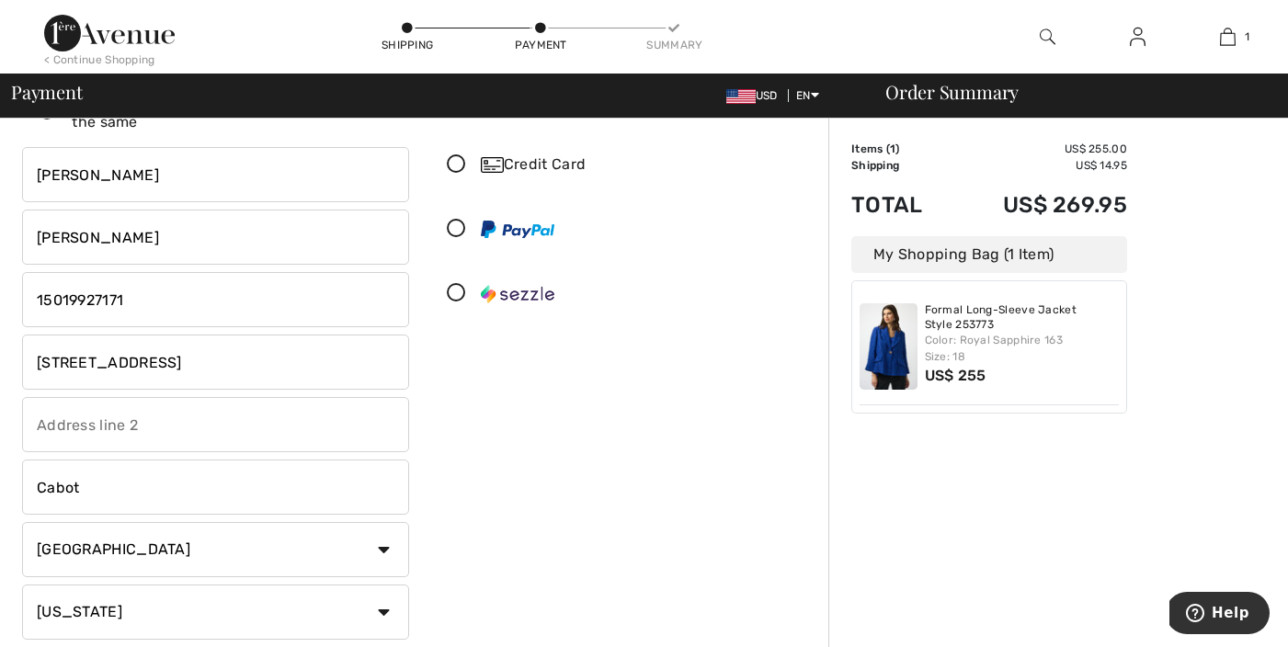
scroll to position [112, 0]
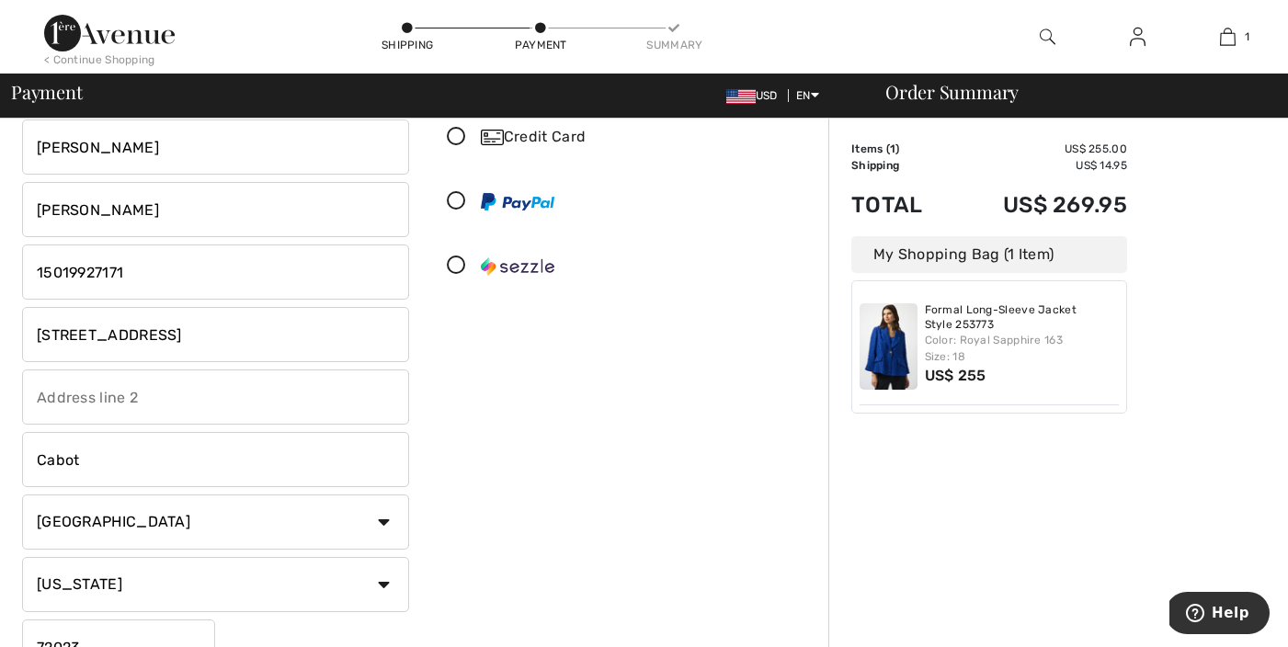
checkbox input "false"
drag, startPoint x: 208, startPoint y: 339, endPoint x: 6, endPoint y: 334, distance: 202.3
click at [6, 334] on div "Billing Address Shipping and Billing Addresses are the same Laura Abbott 315 Ma…" at bounding box center [644, 549] width 1288 height 1086
type input "[STREET_ADDRESS]"
click at [568, 451] on div "Payment Please select one of the following payment methods Credit Card" at bounding box center [624, 355] width 409 height 654
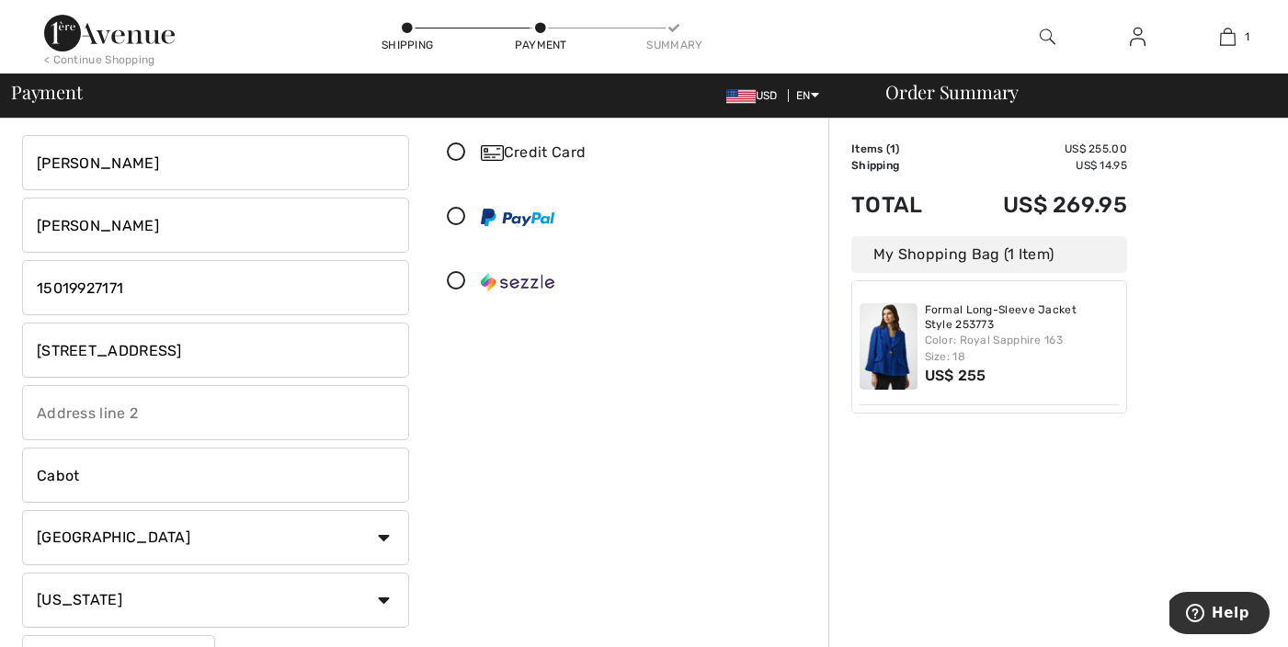
scroll to position [0, 0]
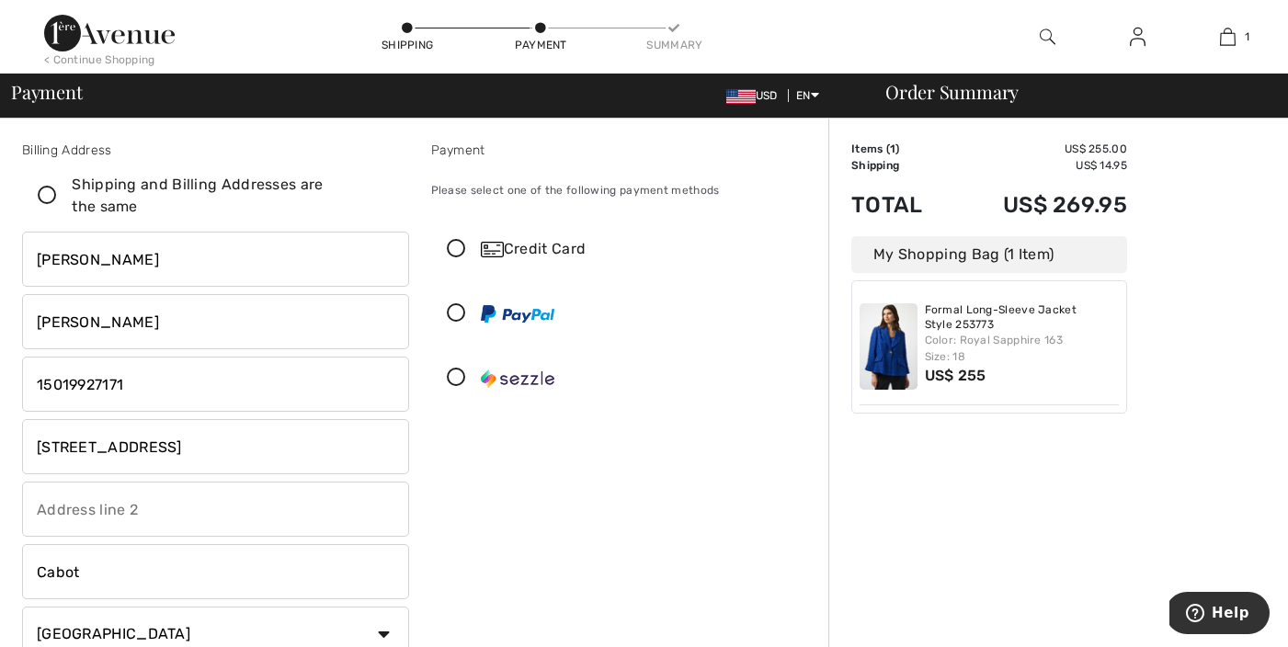
click at [455, 251] on icon at bounding box center [456, 249] width 49 height 19
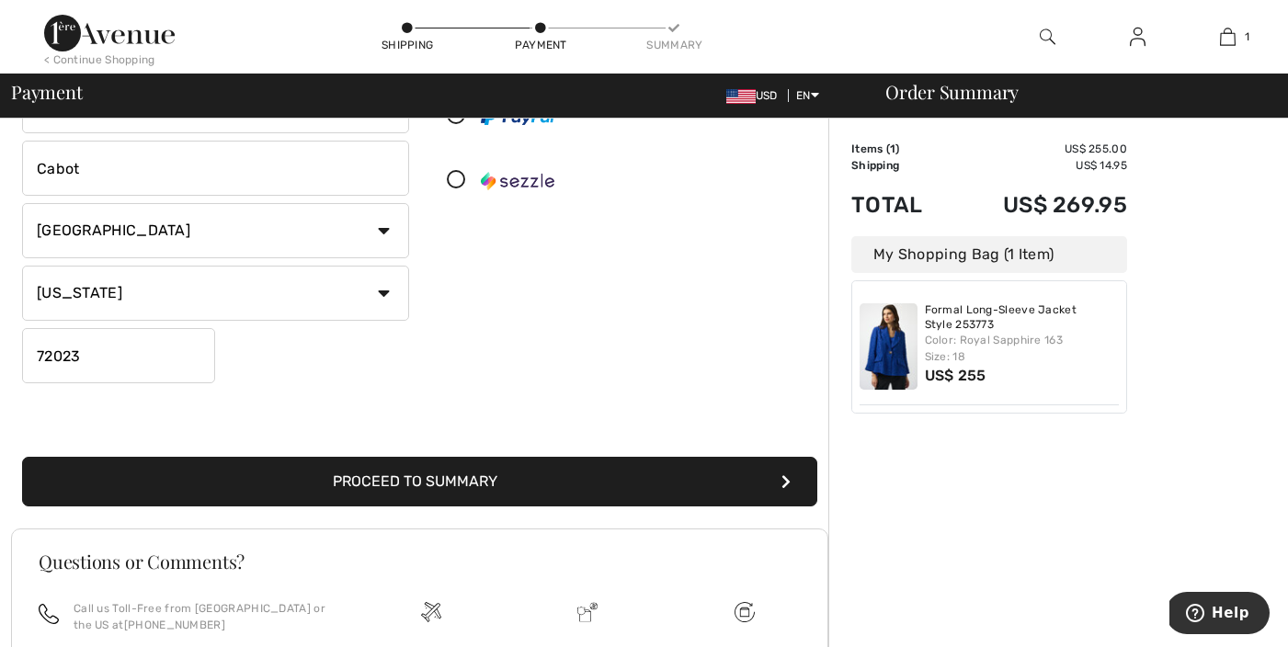
scroll to position [409, 0]
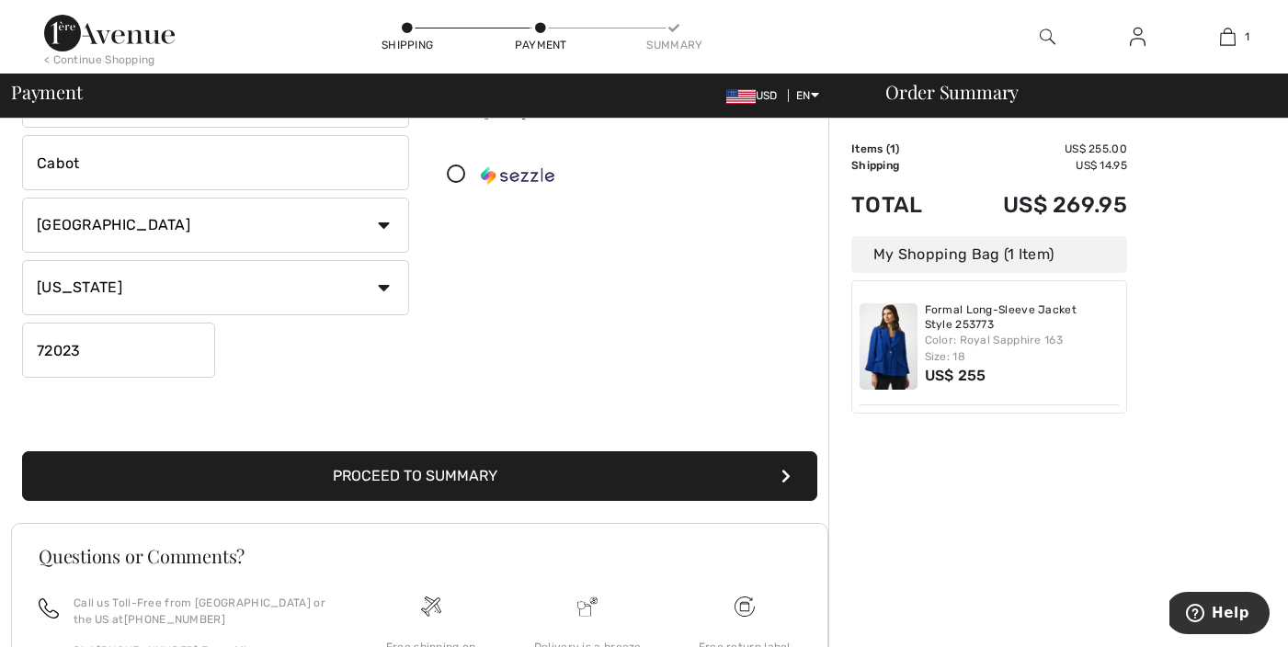
click at [530, 478] on button "Proceed to Summary" at bounding box center [419, 476] width 795 height 50
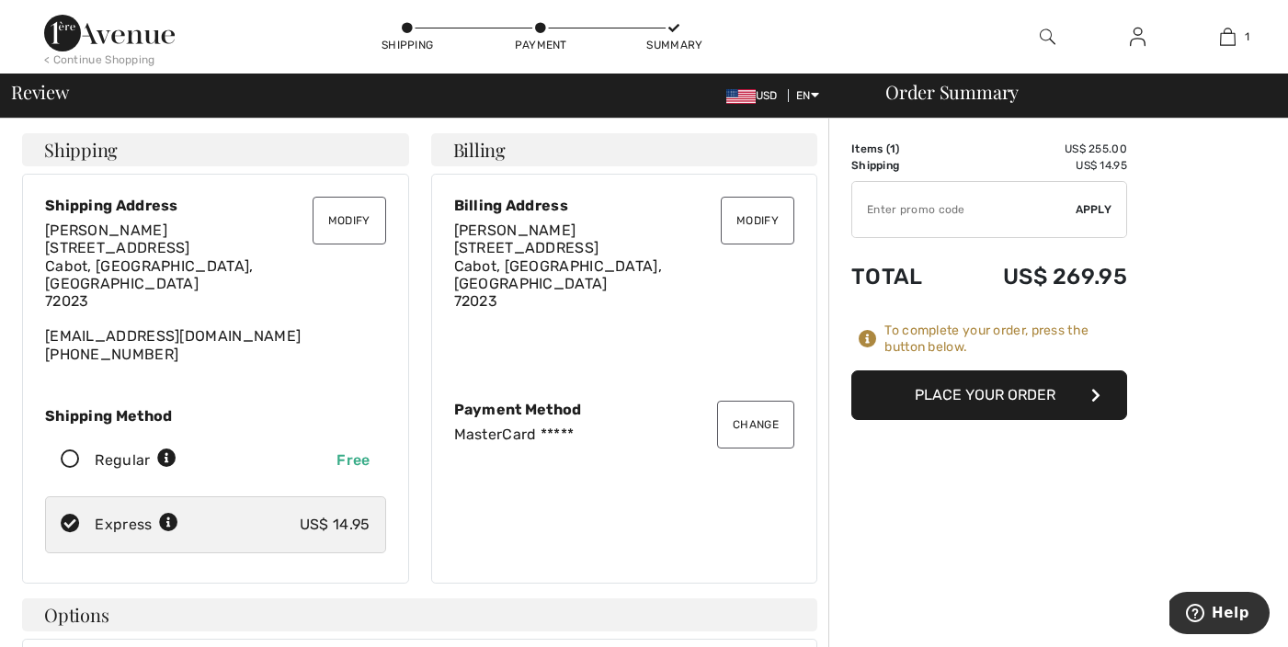
click at [992, 405] on button "Place Your Order" at bounding box center [989, 395] width 276 height 50
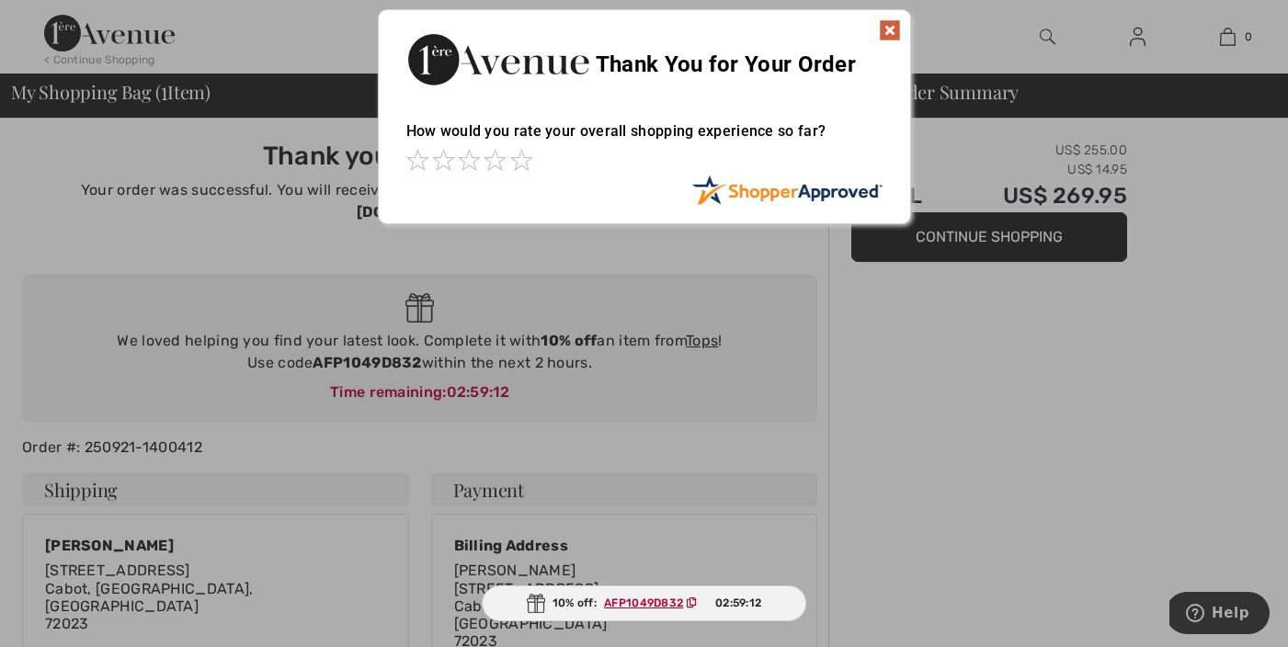
click at [887, 26] on img at bounding box center [890, 30] width 22 height 22
